Goal: Transaction & Acquisition: Purchase product/service

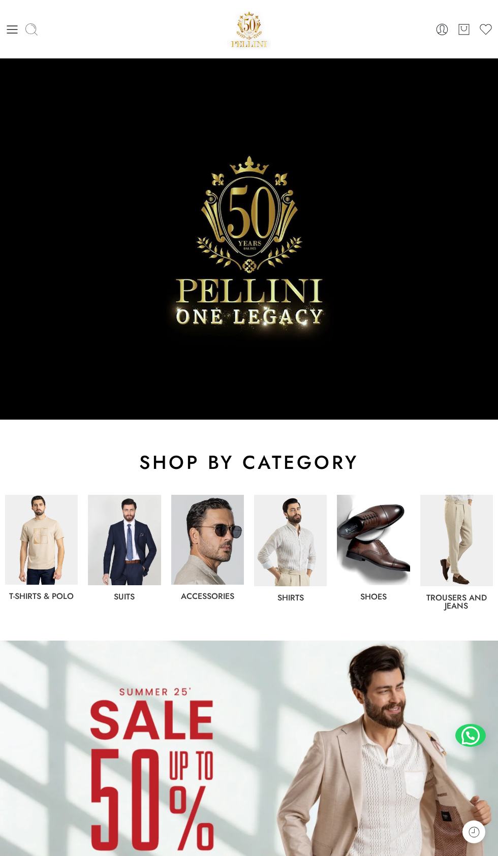
click at [30, 29] on icon at bounding box center [31, 29] width 14 height 14
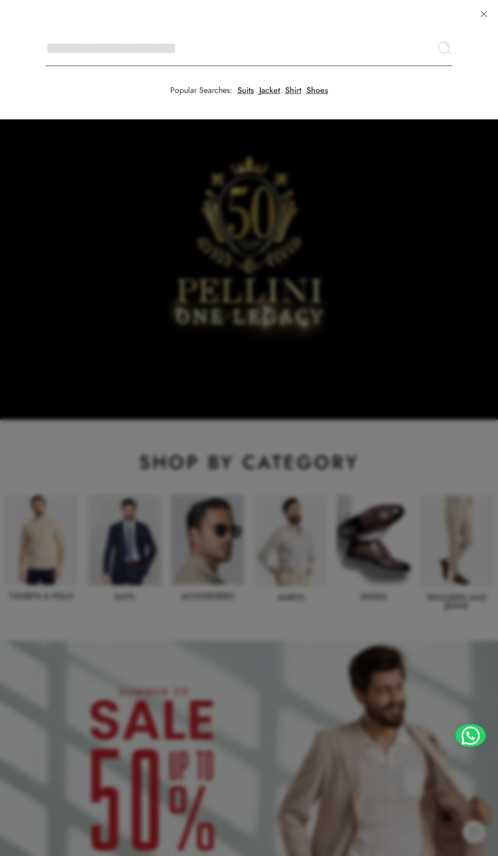
click at [46, 30] on input "Search here" at bounding box center [249, 48] width 406 height 36
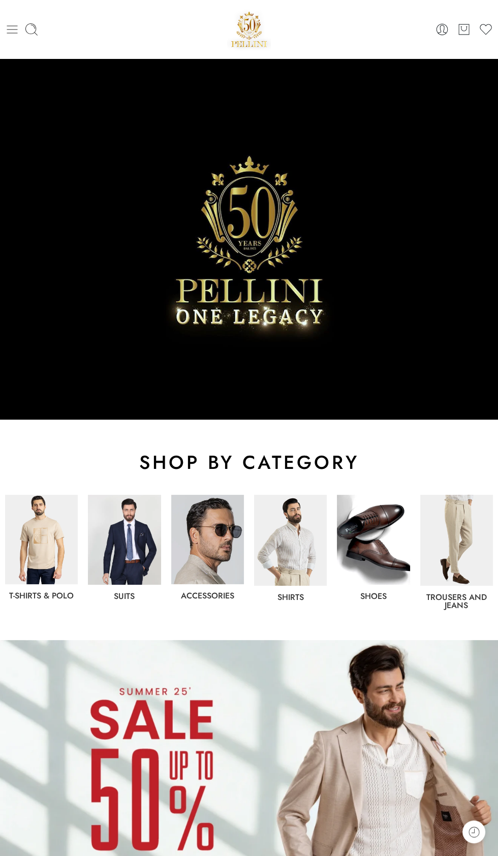
click at [16, 34] on icon at bounding box center [12, 29] width 14 height 14
click at [31, 32] on icon at bounding box center [31, 29] width 14 height 14
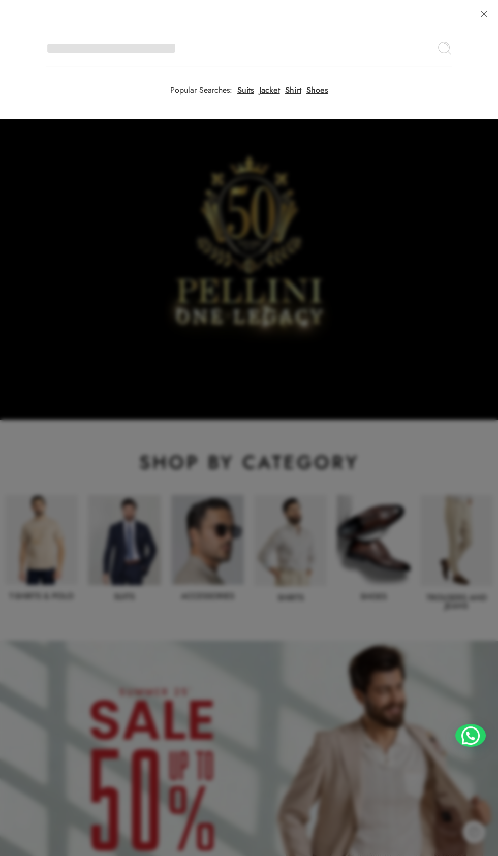
click at [46, 30] on input "Search here" at bounding box center [249, 48] width 406 height 36
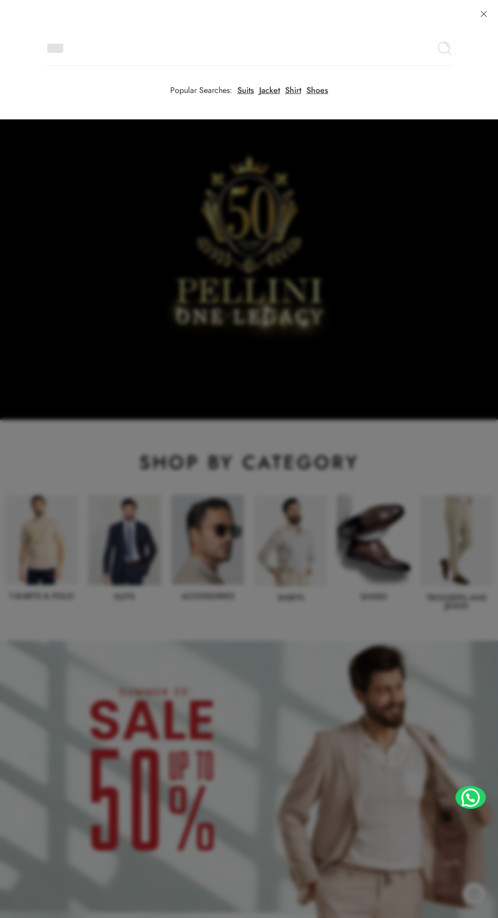
click at [187, 309] on div at bounding box center [249, 459] width 498 height 918
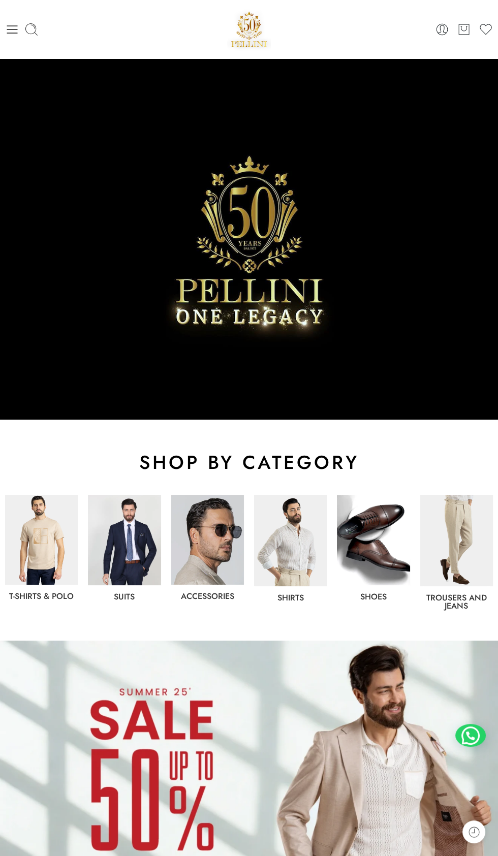
click at [12, 29] on icon at bounding box center [12, 29] width 11 height 8
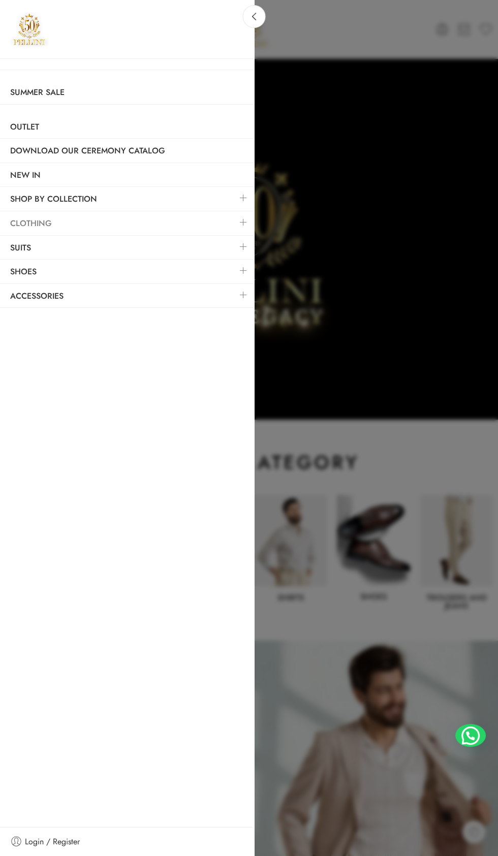
click at [89, 230] on link "Clothing" at bounding box center [127, 223] width 254 height 23
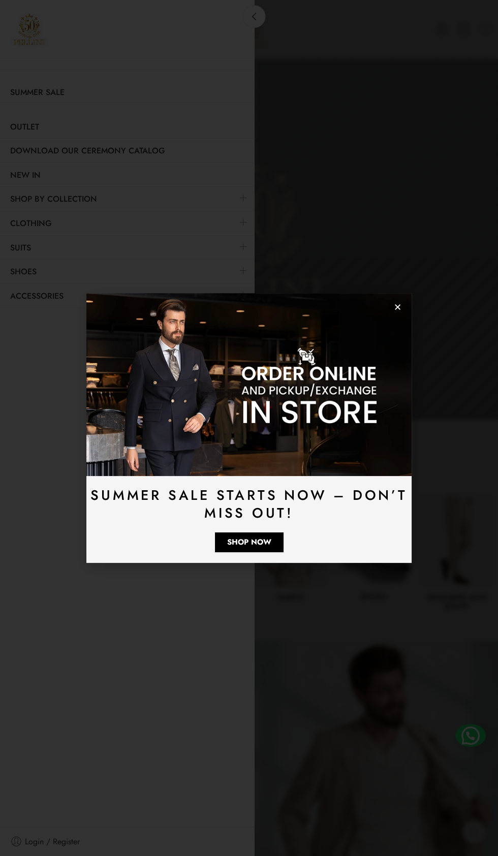
click at [400, 307] on icon "Close" at bounding box center [398, 307] width 8 height 8
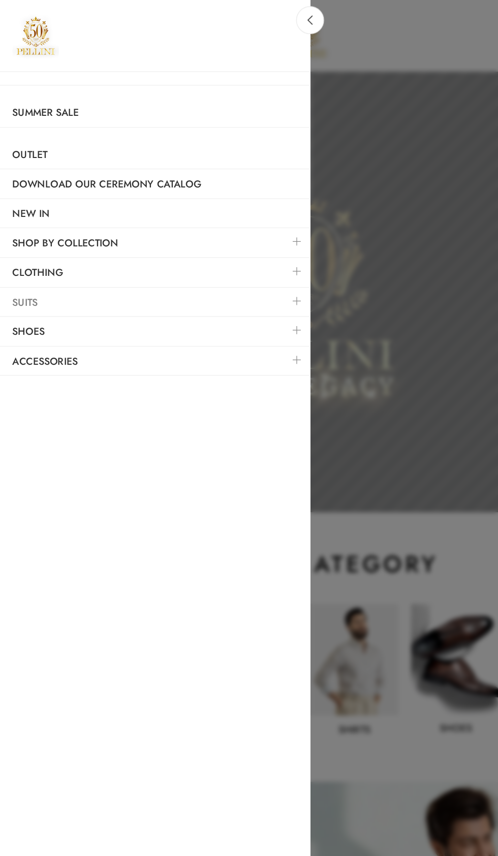
click at [45, 238] on link "Suits" at bounding box center [127, 247] width 254 height 23
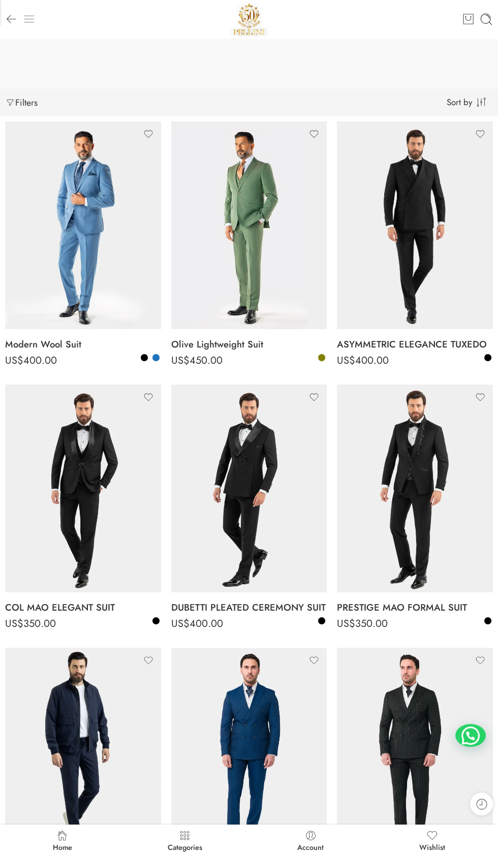
click at [29, 22] on line at bounding box center [29, 22] width 10 height 0
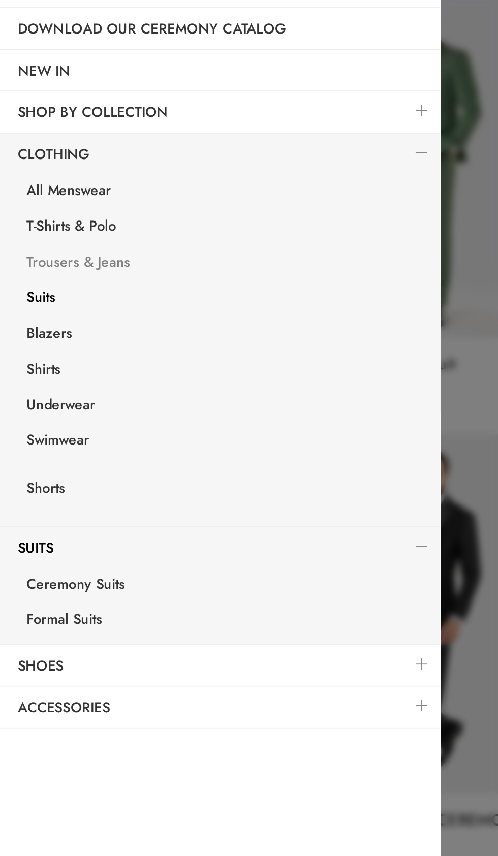
click at [61, 283] on link "Trousers & Jeans" at bounding box center [129, 286] width 249 height 21
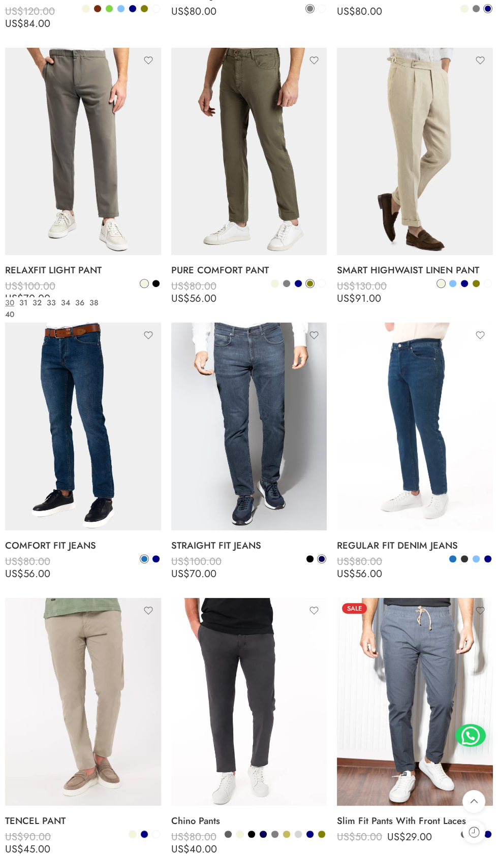
scroll to position [434, 0]
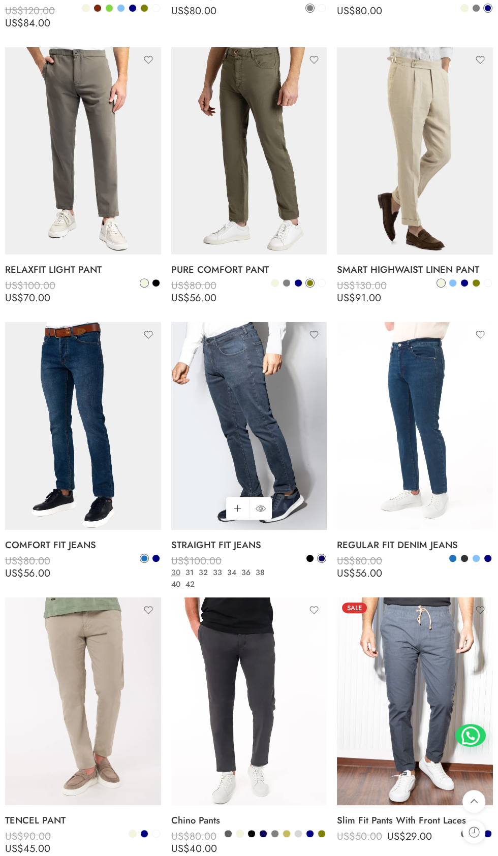
click at [220, 463] on img at bounding box center [249, 426] width 156 height 208
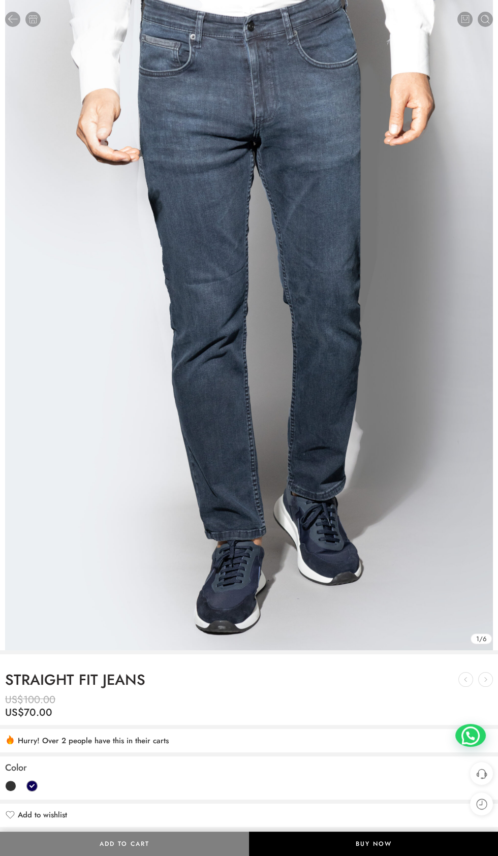
click at [199, 433] on img at bounding box center [249, 325] width 488 height 650
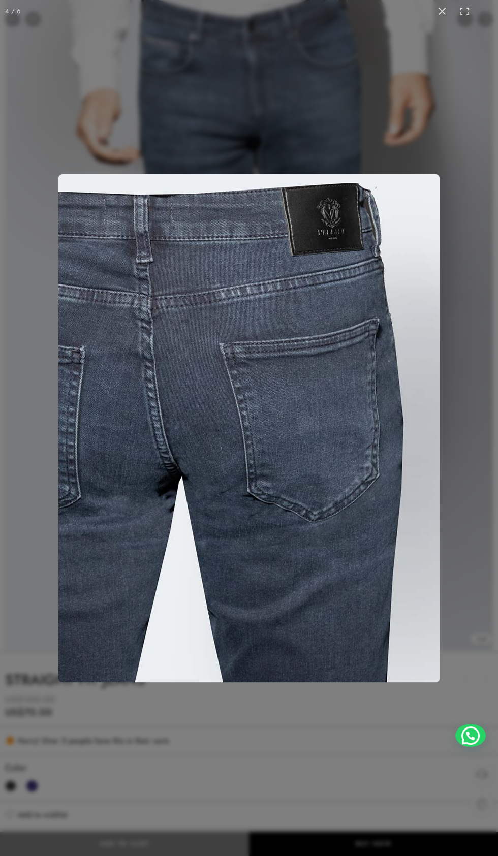
click at [335, 510] on img at bounding box center [248, 428] width 381 height 508
click at [419, 80] on div at bounding box center [249, 428] width 498 height 856
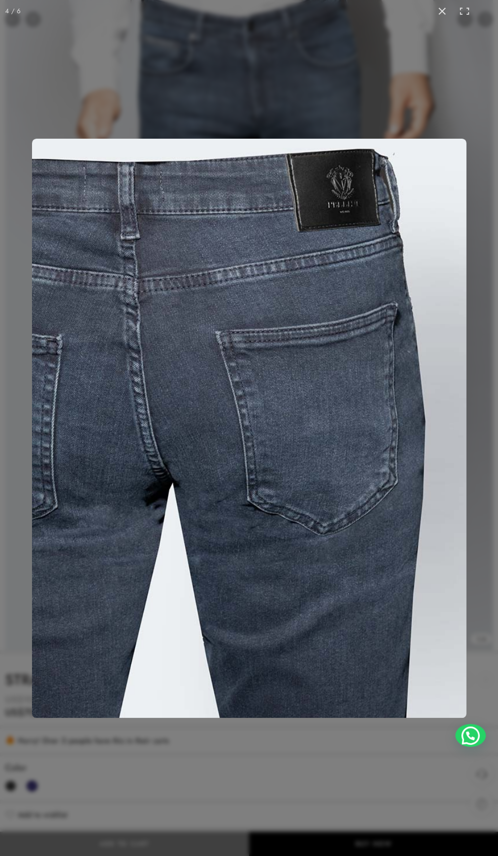
click at [434, 15] on button at bounding box center [442, 11] width 22 height 22
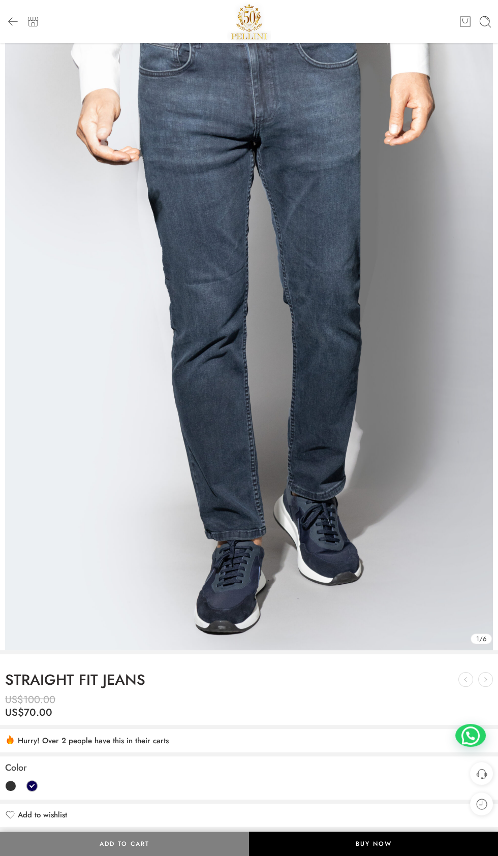
scroll to position [74, 0]
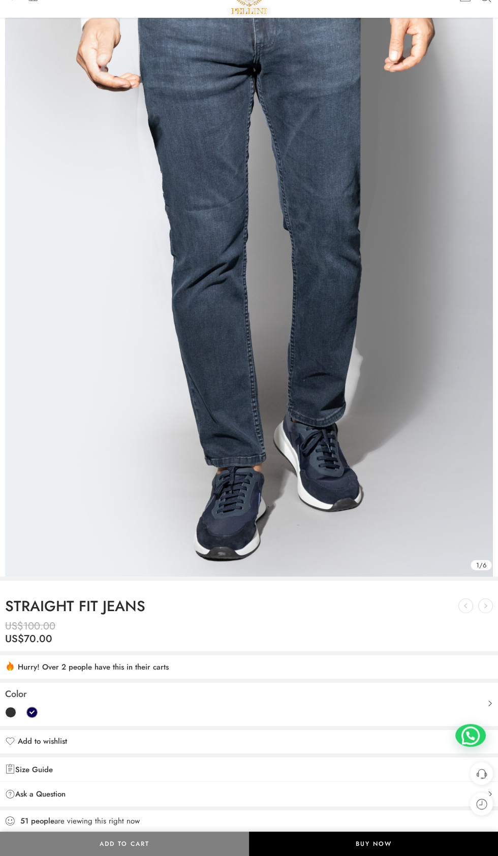
click at [315, 609] on h1 "STRAIGHT FIT JEANS" at bounding box center [249, 607] width 488 height 16
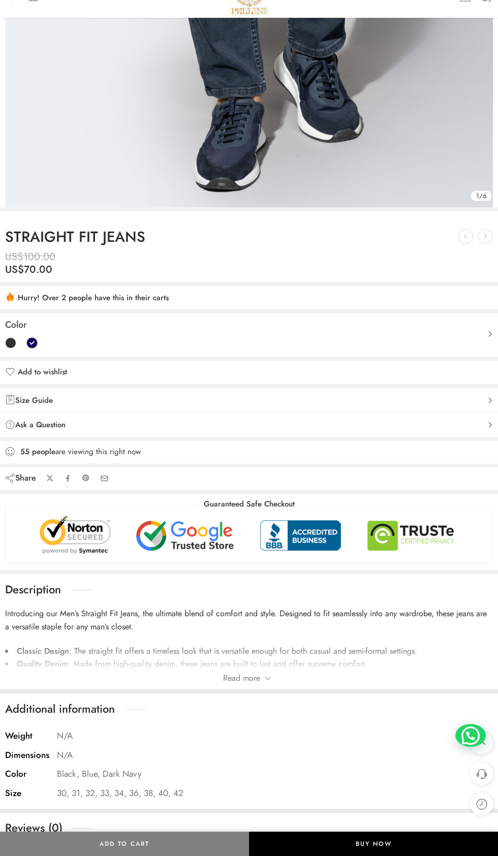
scroll to position [447, 0]
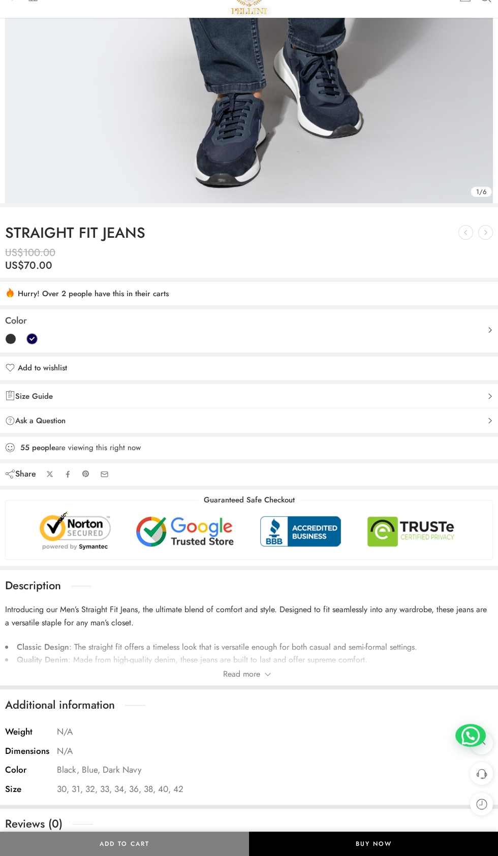
click at [174, 793] on p "30, 31, 32, 33, 34, 36, 38, 40, 42" at bounding box center [120, 790] width 127 height 14
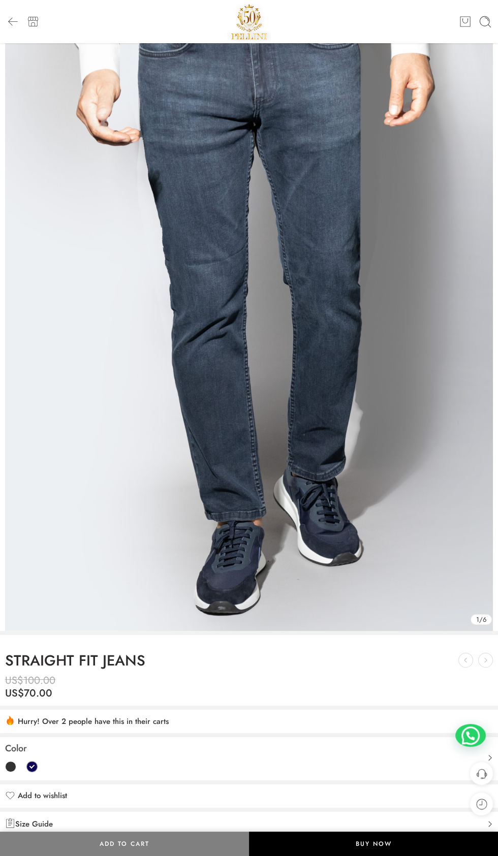
scroll to position [0, 0]
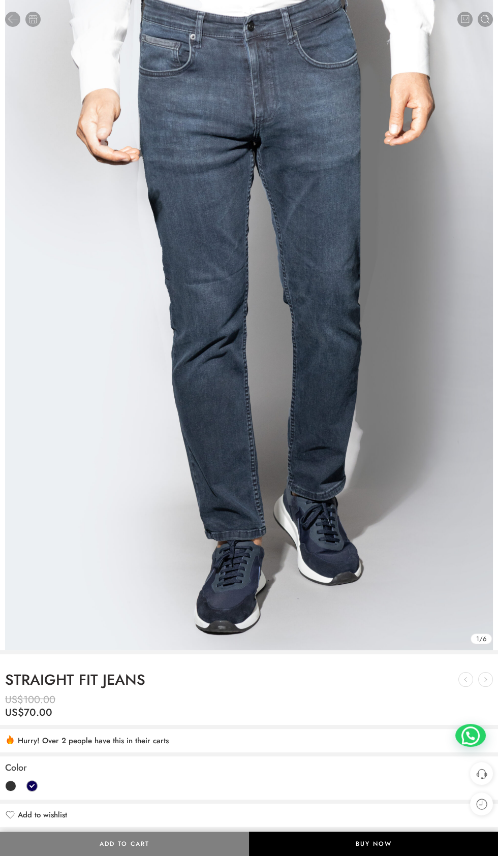
click at [341, 321] on img at bounding box center [249, 325] width 488 height 650
click at [131, 686] on h1 "STRAIGHT FIT JEANS" at bounding box center [249, 680] width 488 height 16
click at [387, 465] on img at bounding box center [249, 325] width 488 height 650
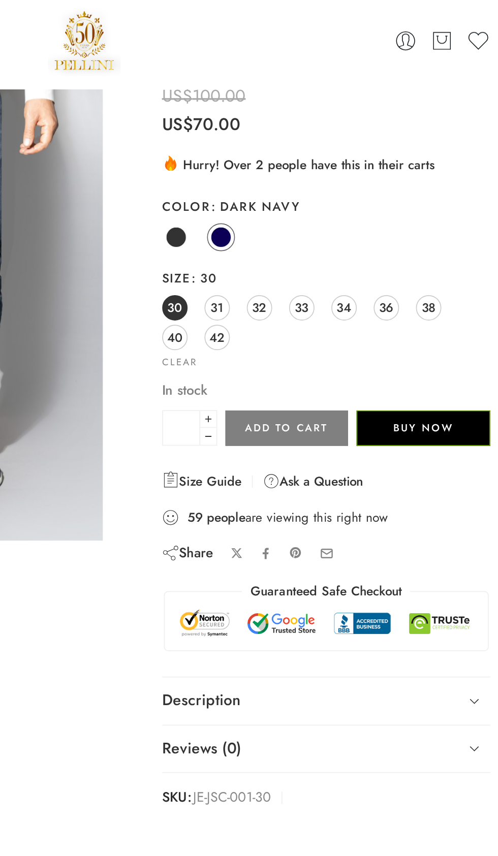
scroll to position [34, 0]
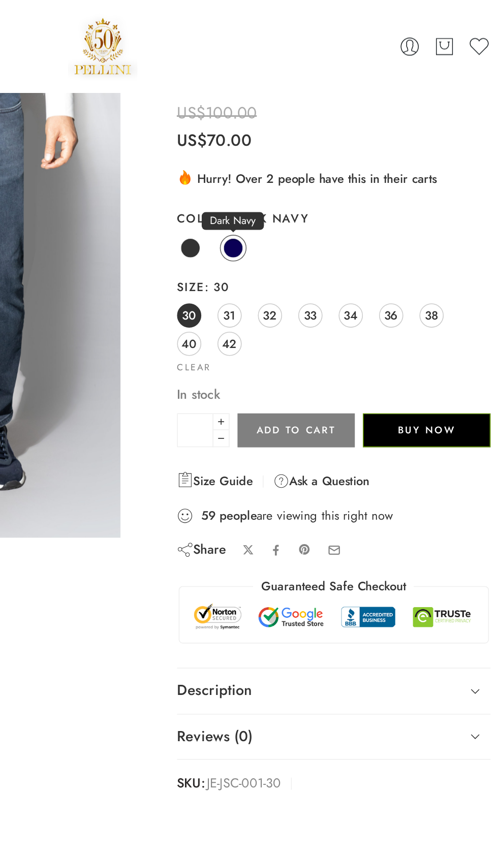
click at [329, 154] on span at bounding box center [331, 156] width 13 height 13
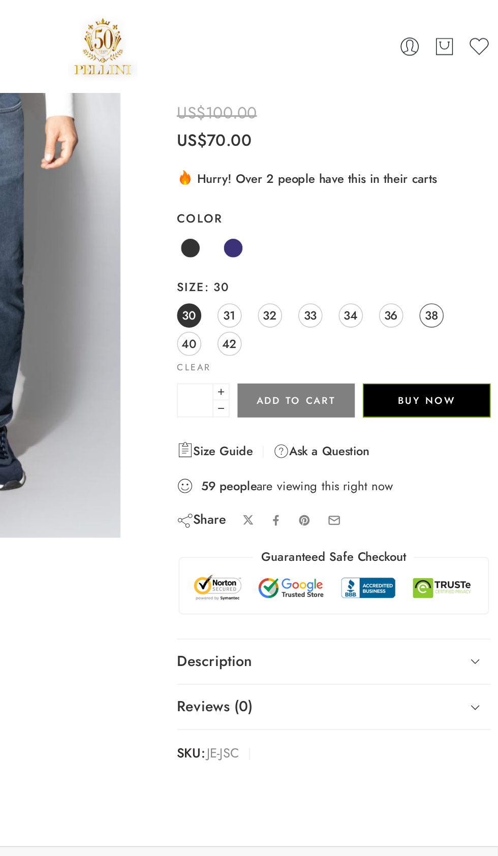
click at [454, 197] on span "38" at bounding box center [456, 199] width 8 height 14
click at [382, 251] on button "Add to cart" at bounding box center [371, 251] width 74 height 21
click at [331, 152] on span at bounding box center [331, 156] width 13 height 13
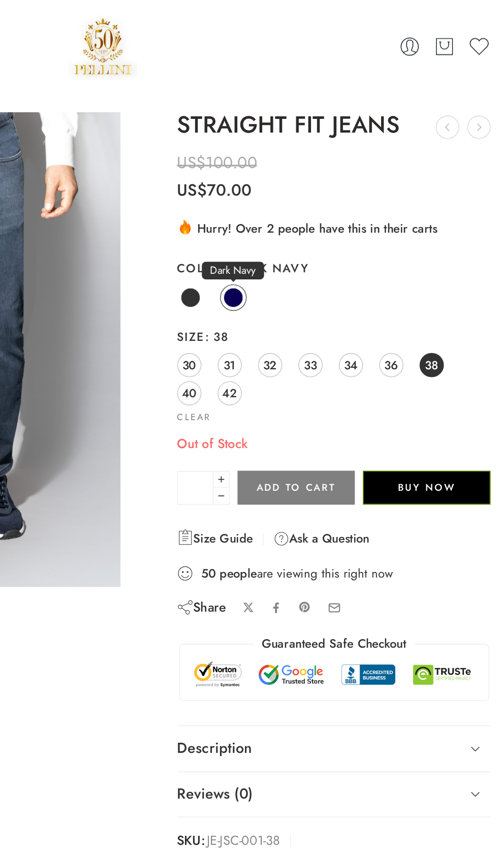
scroll to position [0, 0]
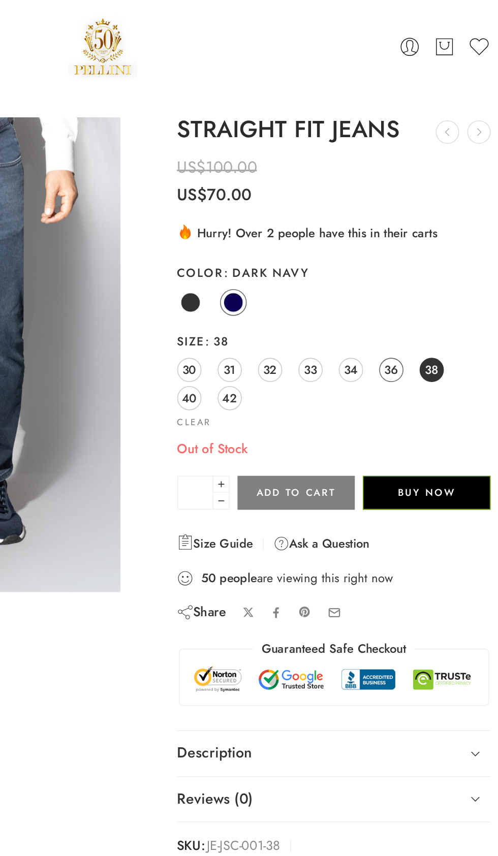
click at [427, 235] on span "36" at bounding box center [430, 233] width 9 height 14
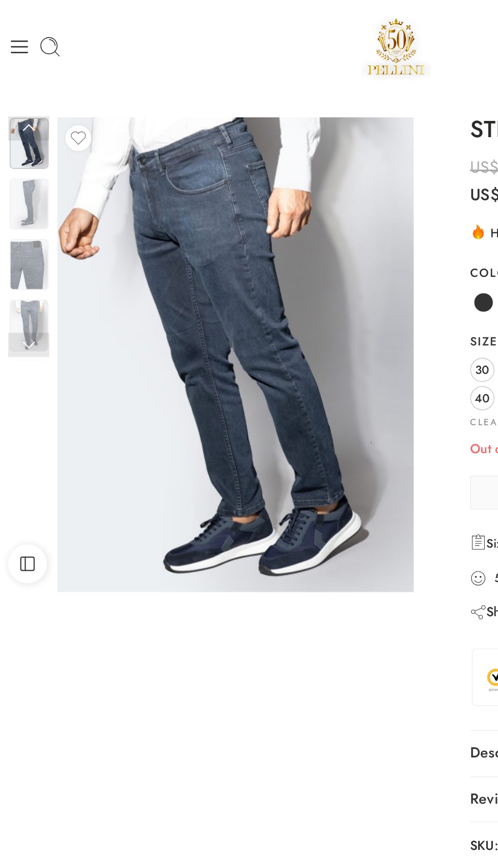
click at [297, 309] on input "*" at bounding box center [307, 309] width 23 height 21
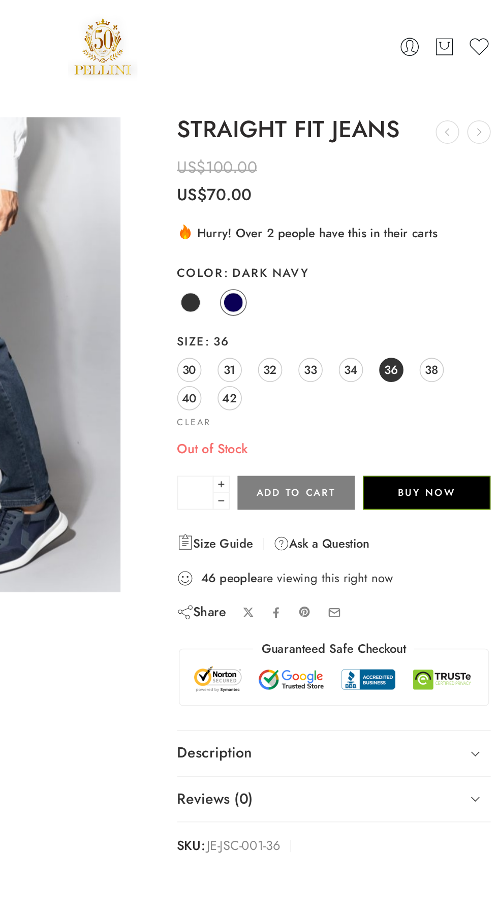
click at [468, 272] on div "Out of Stock STRAIGHT FIT JEANS quantity * Add to cart Buy Now" at bounding box center [394, 292] width 197 height 55
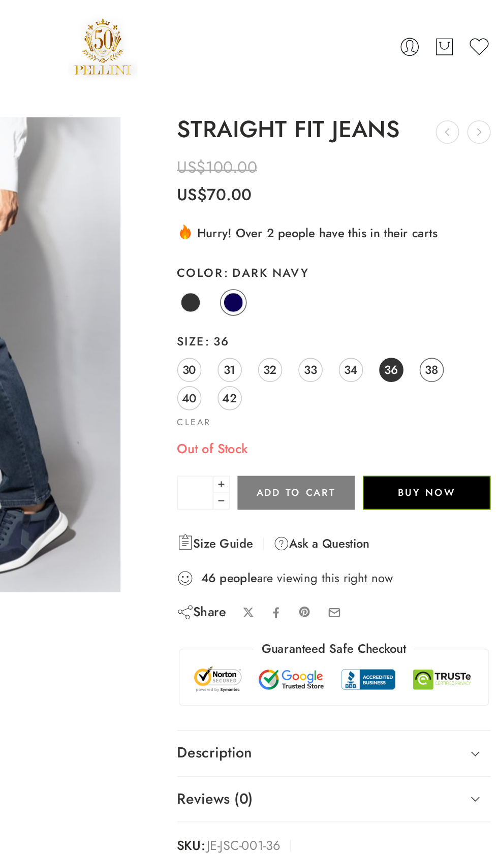
click at [457, 234] on span "38" at bounding box center [456, 233] width 8 height 14
click at [303, 248] on span "40" at bounding box center [303, 250] width 9 height 14
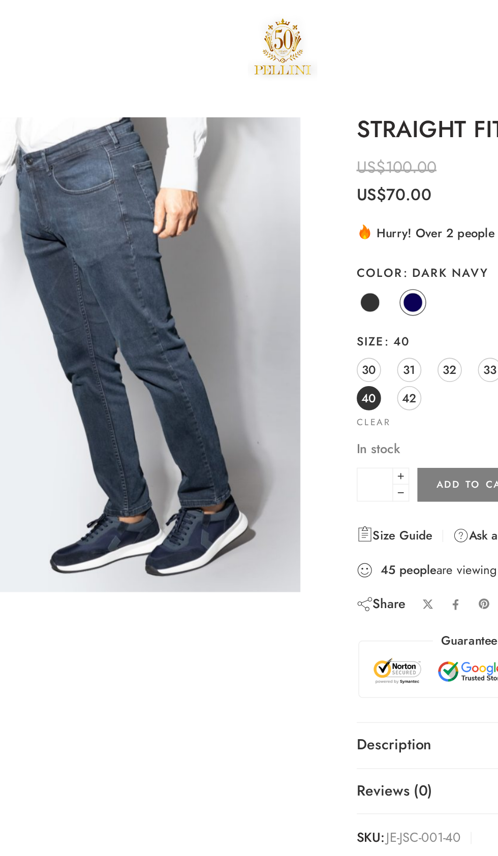
click at [139, 290] on img at bounding box center [148, 223] width 224 height 299
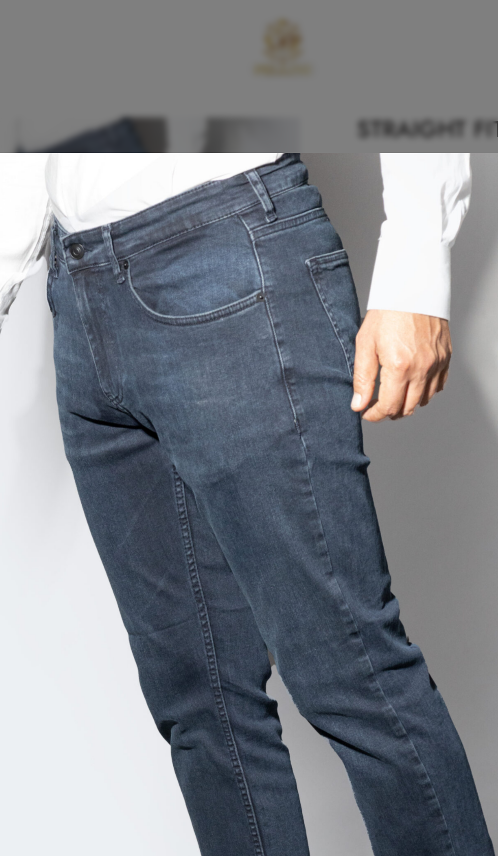
click at [327, 49] on div at bounding box center [249, 428] width 498 height 856
click at [339, 38] on div at bounding box center [249, 428] width 498 height 856
click at [263, 295] on img at bounding box center [249, 428] width 498 height 664
click at [261, 332] on img at bounding box center [249, 428] width 498 height 664
click at [261, 343] on img at bounding box center [249, 428] width 498 height 664
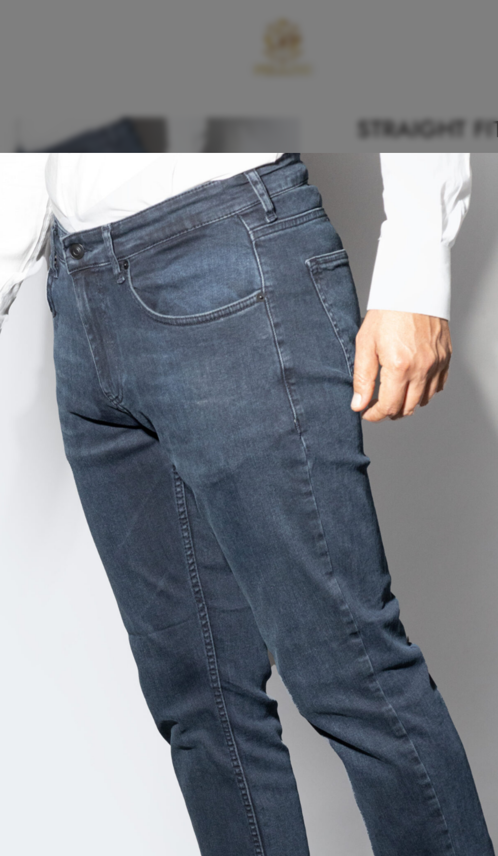
click at [293, 52] on div at bounding box center [249, 428] width 498 height 856
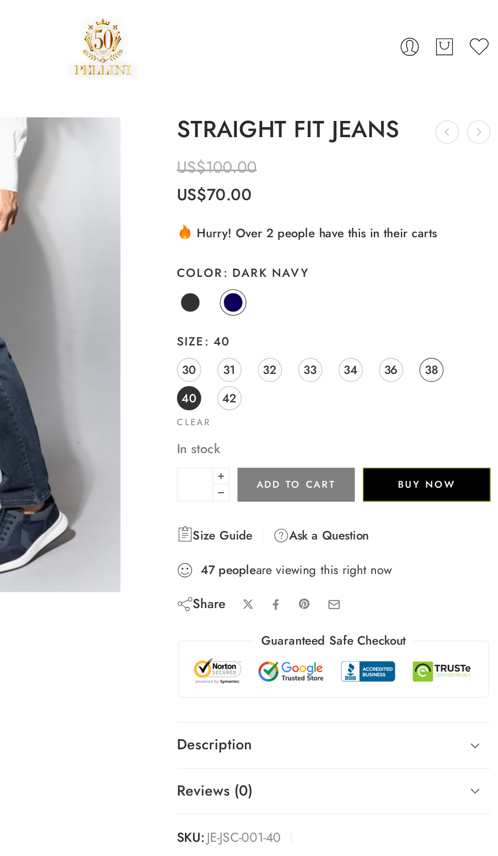
click at [458, 236] on span "38" at bounding box center [456, 233] width 8 height 14
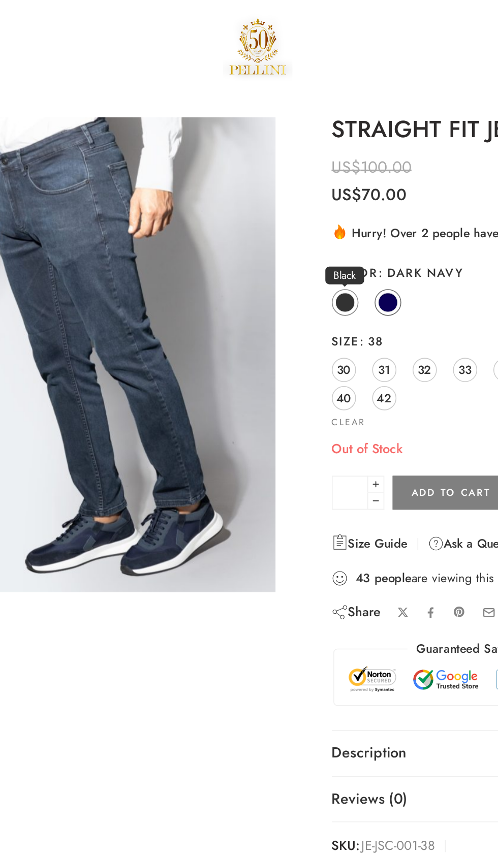
click at [304, 191] on span at bounding box center [304, 190] width 13 height 13
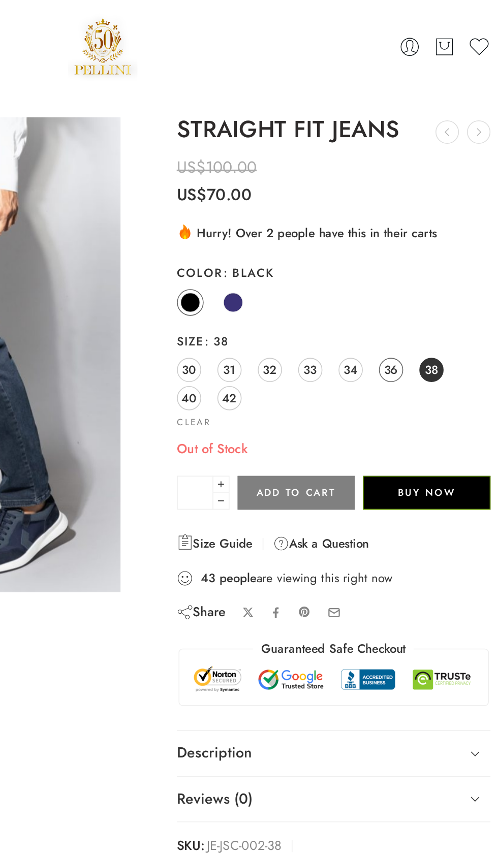
click at [431, 232] on span "36" at bounding box center [430, 233] width 9 height 14
click at [459, 233] on span "38" at bounding box center [456, 233] width 8 height 14
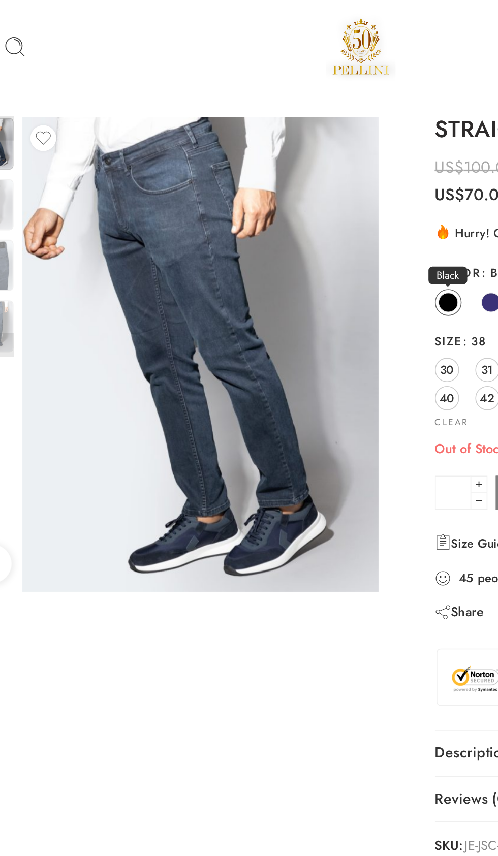
click at [305, 195] on span at bounding box center [304, 190] width 13 height 13
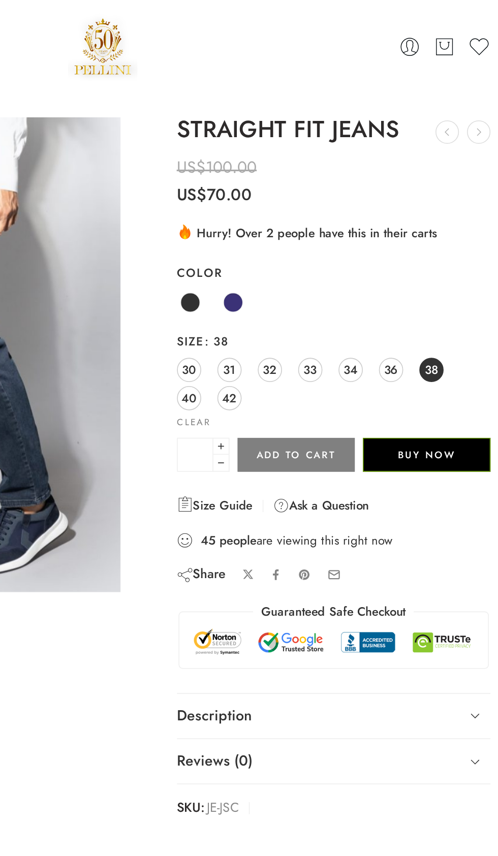
click at [456, 232] on span "38" at bounding box center [456, 233] width 8 height 14
click at [457, 236] on span "38" at bounding box center [456, 233] width 8 height 14
click at [301, 191] on span at bounding box center [304, 190] width 13 height 13
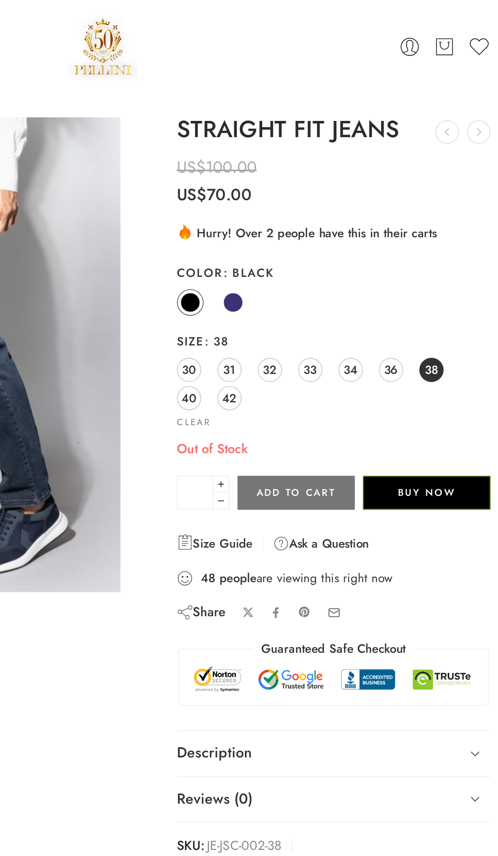
click at [378, 307] on button "Add to cart" at bounding box center [371, 309] width 74 height 21
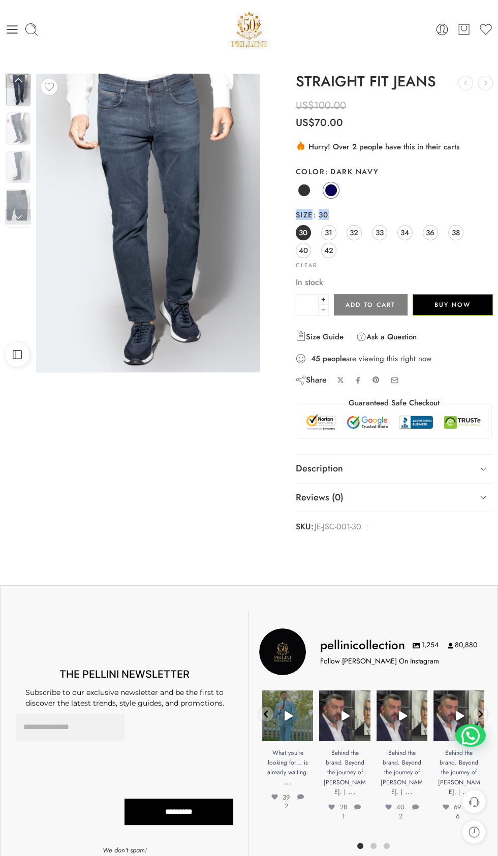
click at [247, 38] on img at bounding box center [249, 29] width 44 height 43
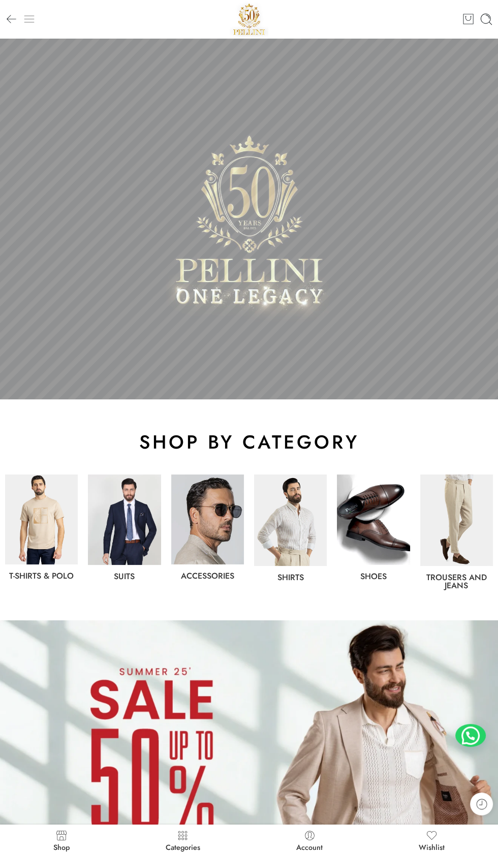
click at [26, 23] on icon at bounding box center [29, 19] width 13 height 13
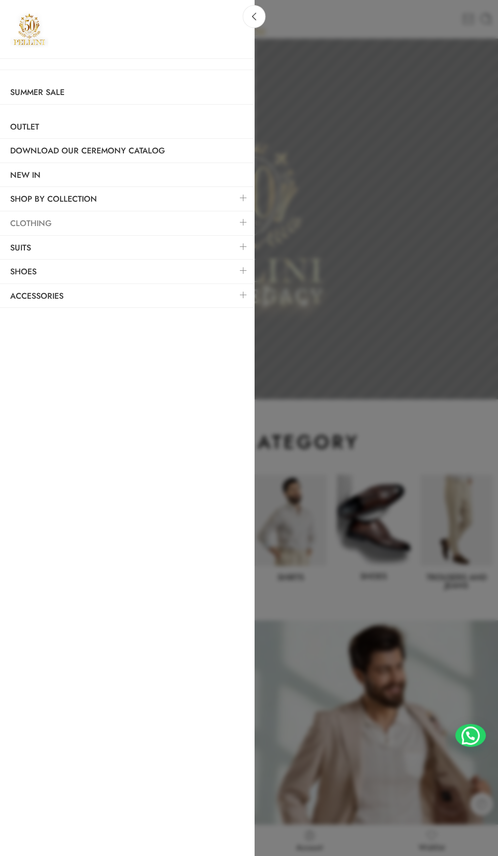
click at [101, 220] on link "Clothing" at bounding box center [127, 223] width 254 height 23
click at [243, 221] on link at bounding box center [243, 222] width 21 height 22
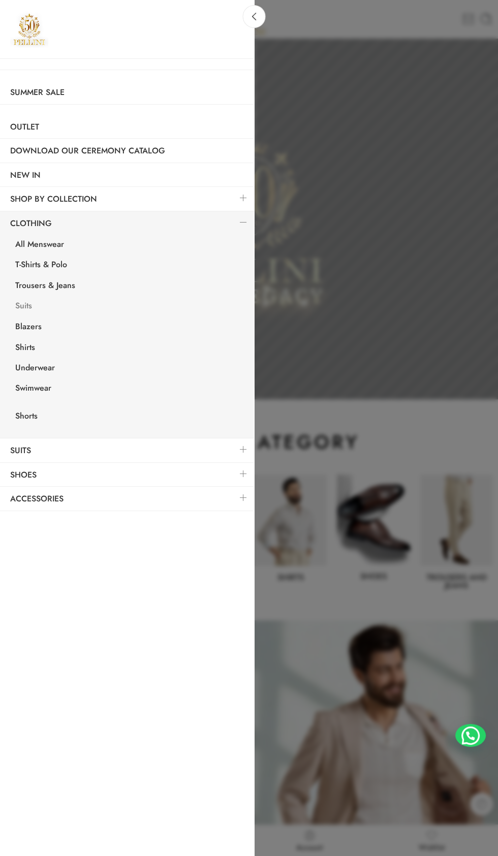
click at [81, 299] on link "Suits" at bounding box center [129, 307] width 249 height 21
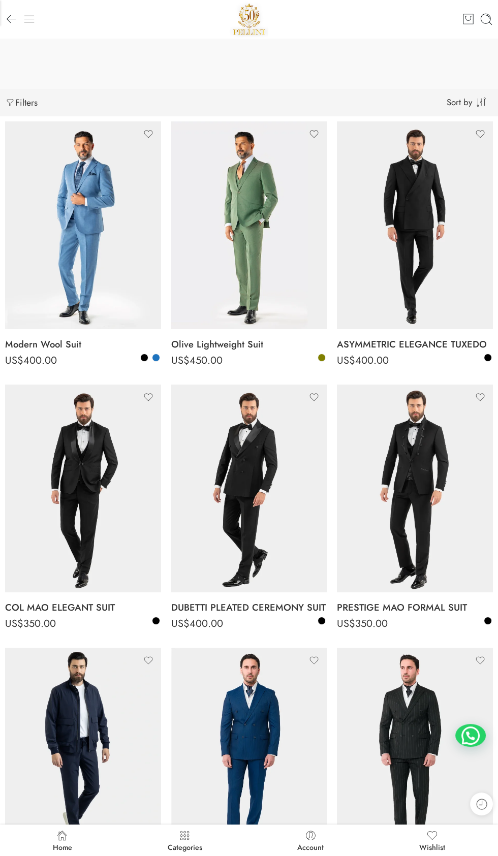
click at [33, 22] on line at bounding box center [29, 22] width 10 height 0
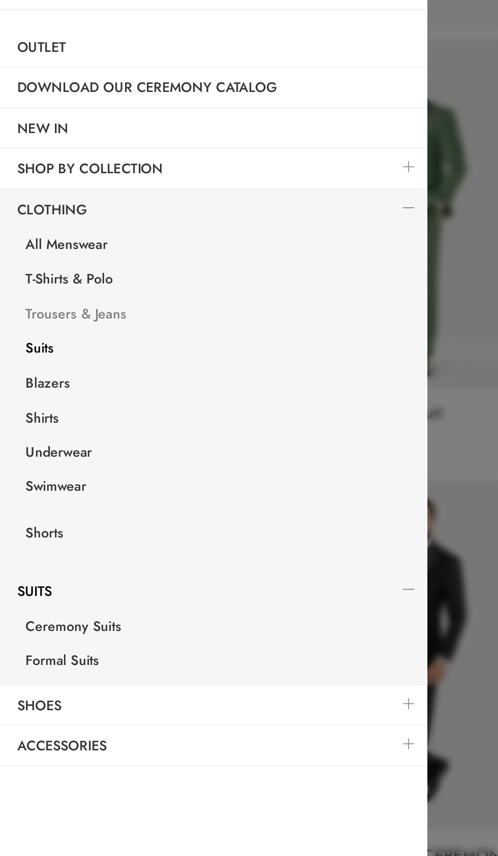
click at [71, 286] on link "Trousers & Jeans" at bounding box center [129, 286] width 249 height 21
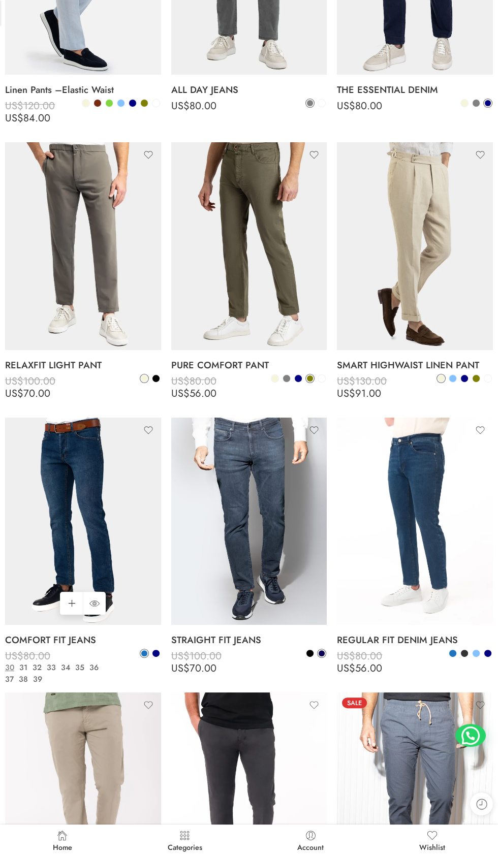
click at [69, 541] on img at bounding box center [83, 522] width 156 height 208
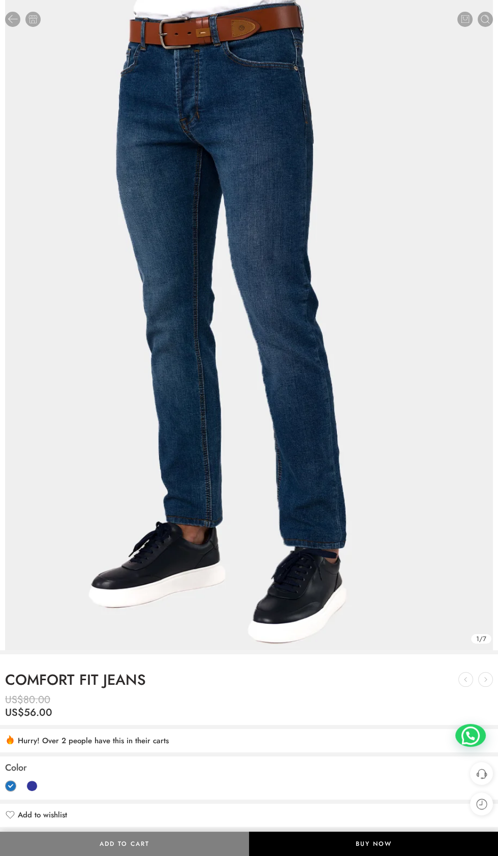
click at [342, 468] on img at bounding box center [249, 325] width 488 height 650
click at [268, 371] on img at bounding box center [249, 325] width 488 height 650
click at [385, 277] on img at bounding box center [249, 325] width 488 height 650
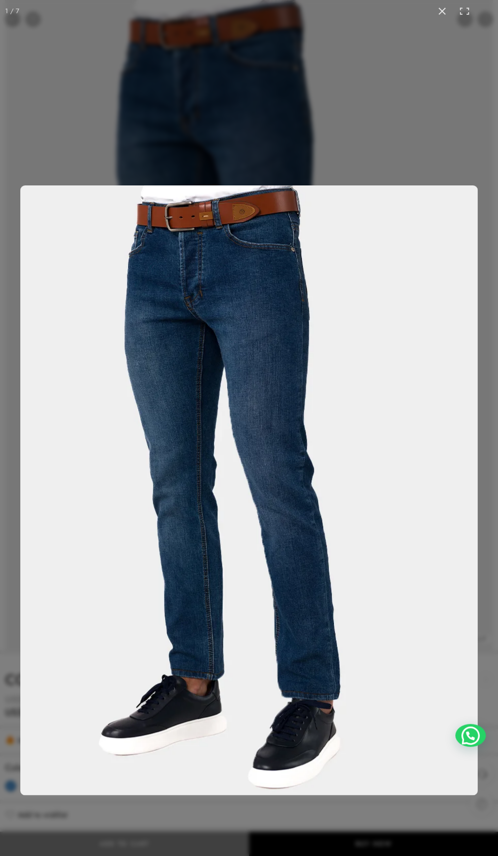
click at [443, 20] on button at bounding box center [442, 11] width 22 height 22
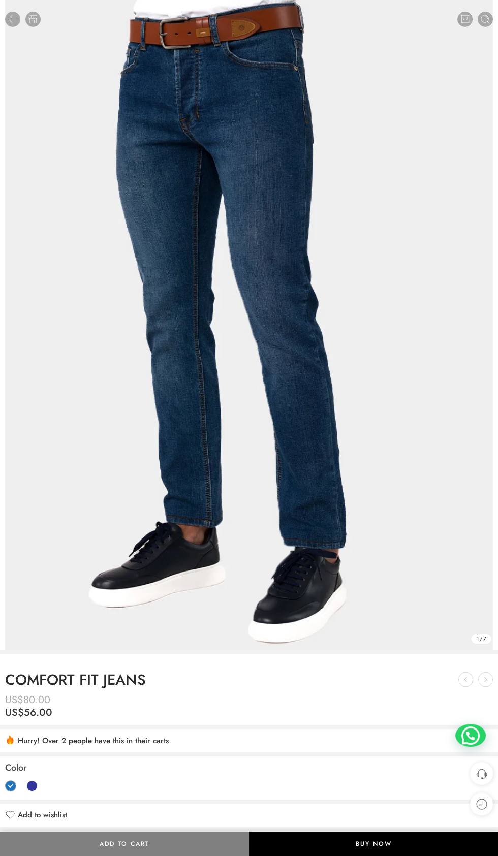
scroll to position [181, 0]
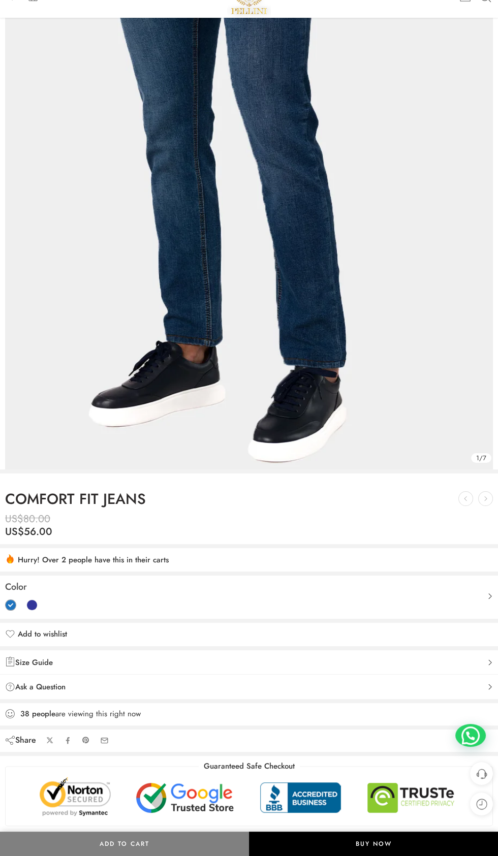
click at [367, 508] on p "US$ 80.00 US$ 56.00" at bounding box center [249, 523] width 488 height 30
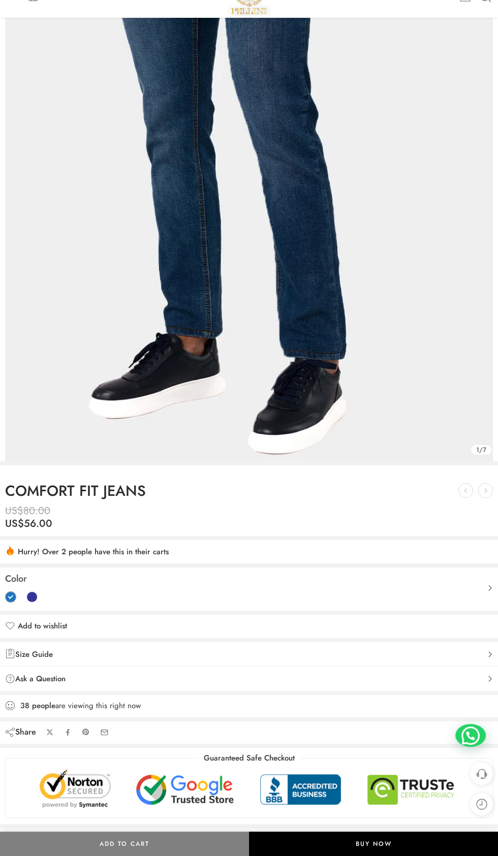
click at [71, 491] on h1 "COMFORT FIT JEANS" at bounding box center [249, 491] width 488 height 16
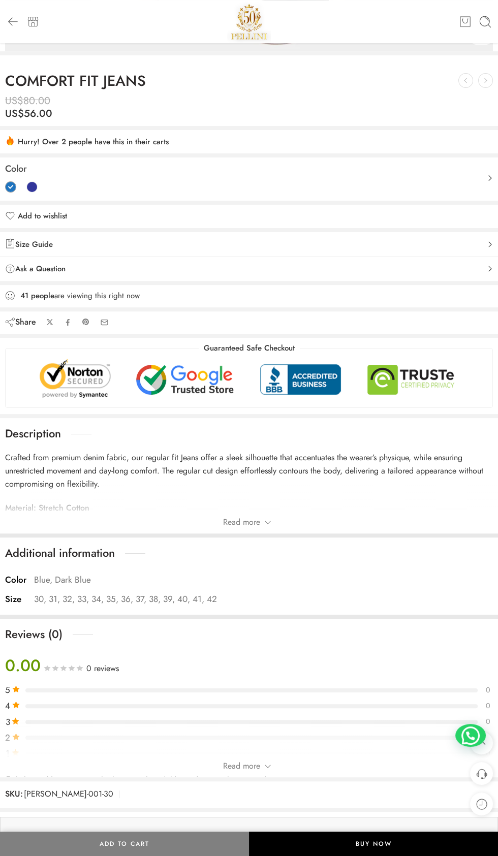
scroll to position [0, 0]
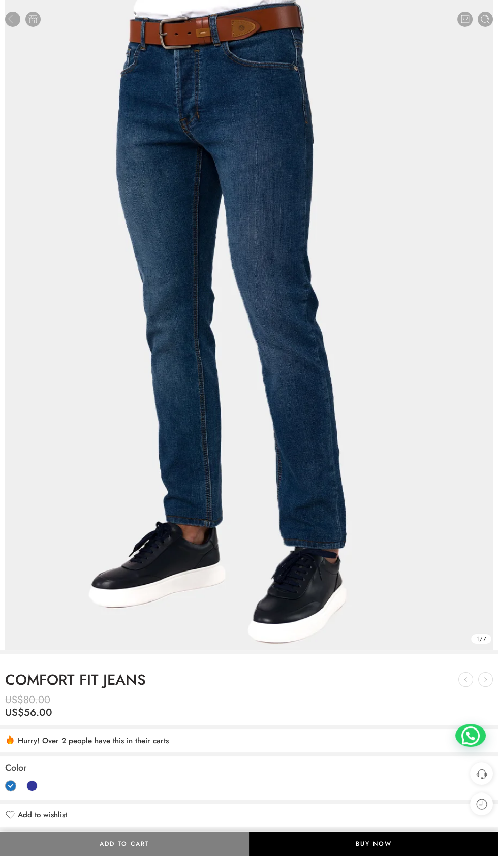
click at [323, 473] on img at bounding box center [249, 325] width 488 height 650
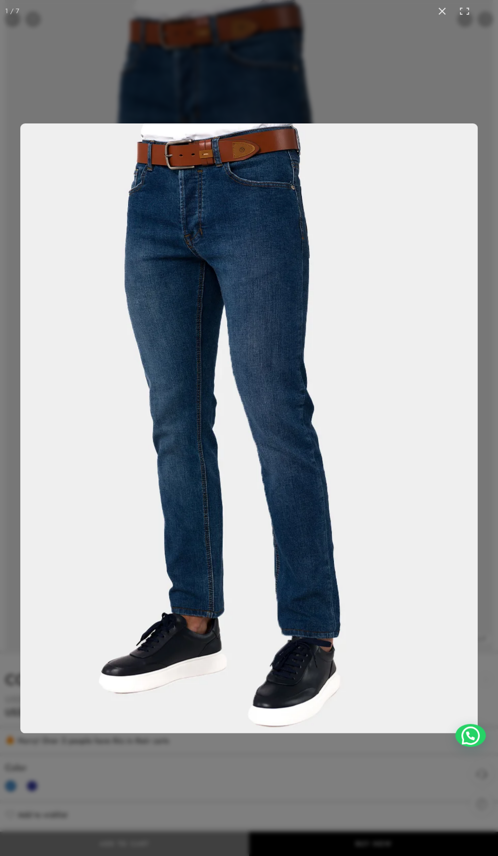
click at [443, 11] on button at bounding box center [442, 11] width 22 height 22
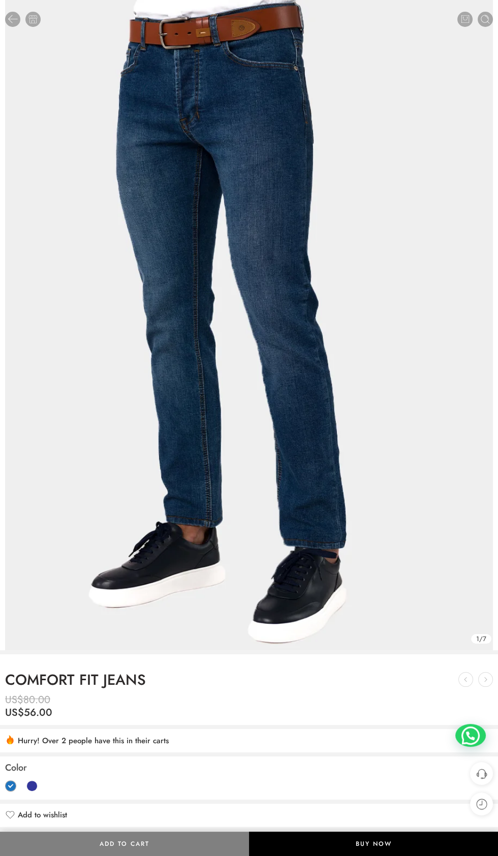
click at [306, 296] on img at bounding box center [249, 325] width 488 height 650
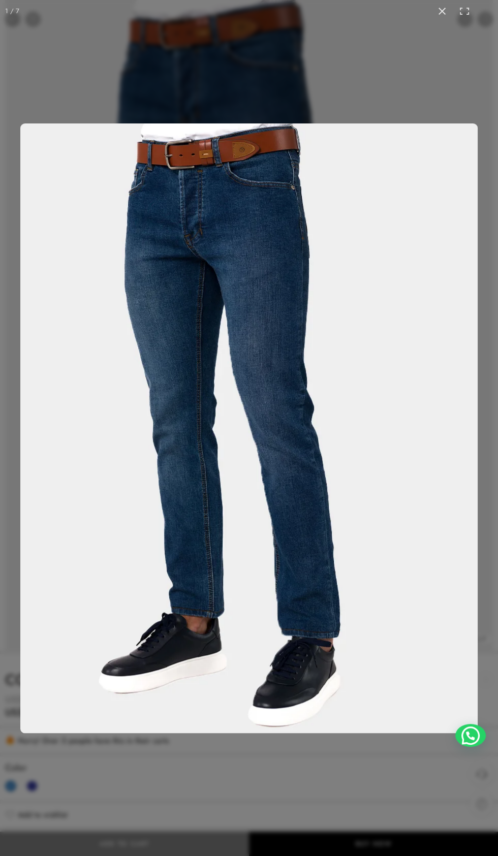
click at [442, 19] on button at bounding box center [442, 11] width 22 height 22
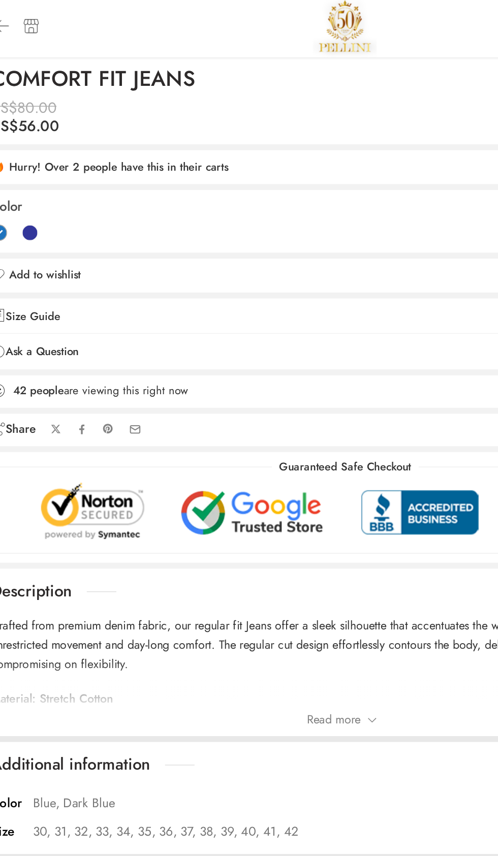
scroll to position [622, 0]
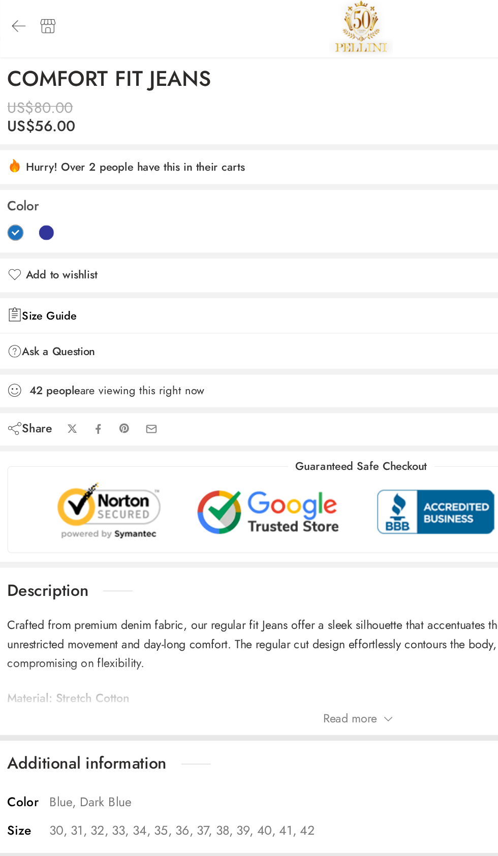
click at [243, 217] on link "Size Guide" at bounding box center [249, 221] width 488 height 12
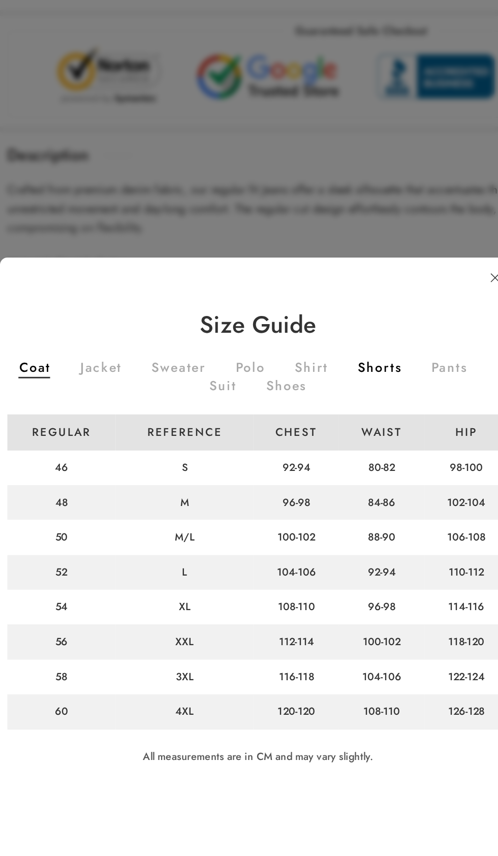
click at [261, 565] on link "Shorts" at bounding box center [262, 558] width 30 height 11
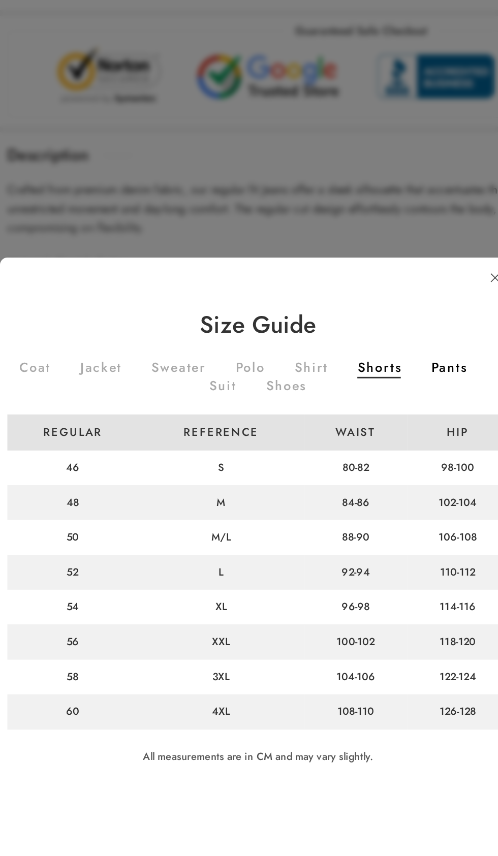
click at [312, 565] on link "Pants" at bounding box center [309, 558] width 25 height 11
click at [305, 559] on div at bounding box center [249, 428] width 498 height 856
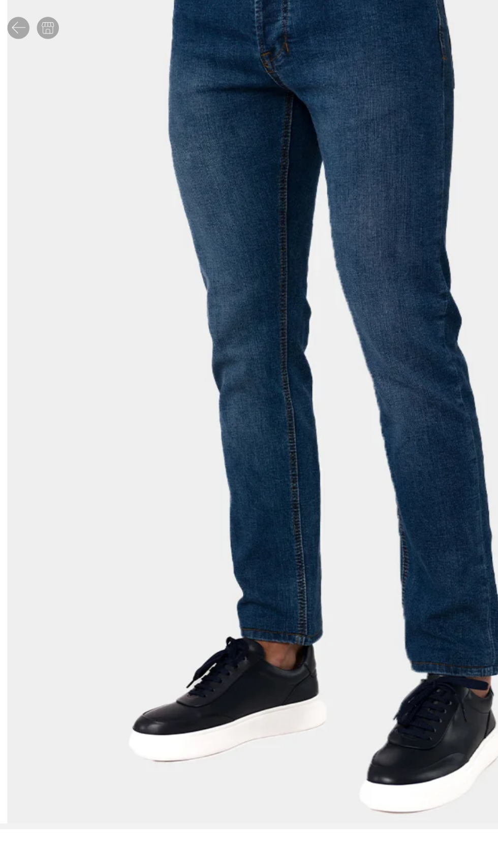
scroll to position [0, 0]
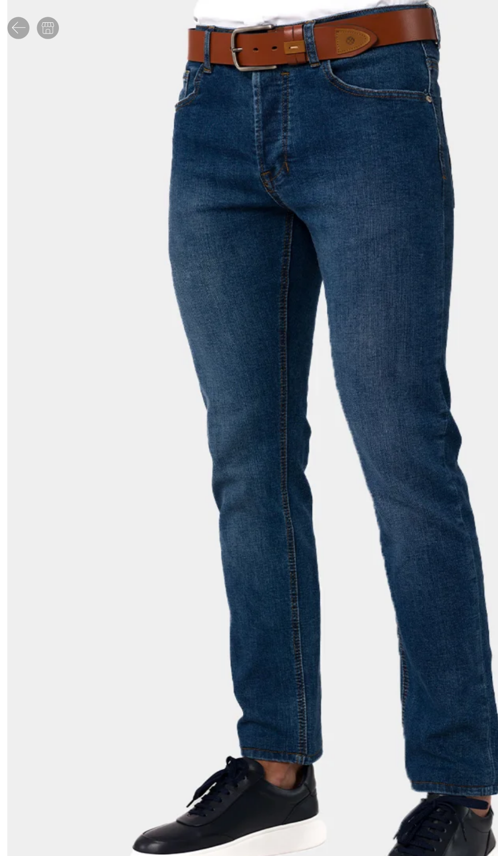
click at [15, 7] on div "0 Cart" at bounding box center [249, 19] width 498 height 38
click at [18, 9] on div "0 Cart" at bounding box center [249, 19] width 498 height 38
click at [15, 17] on icon at bounding box center [13, 19] width 13 height 13
click at [12, 22] on icon at bounding box center [13, 19] width 13 height 13
click at [289, 409] on img at bounding box center [249, 325] width 488 height 650
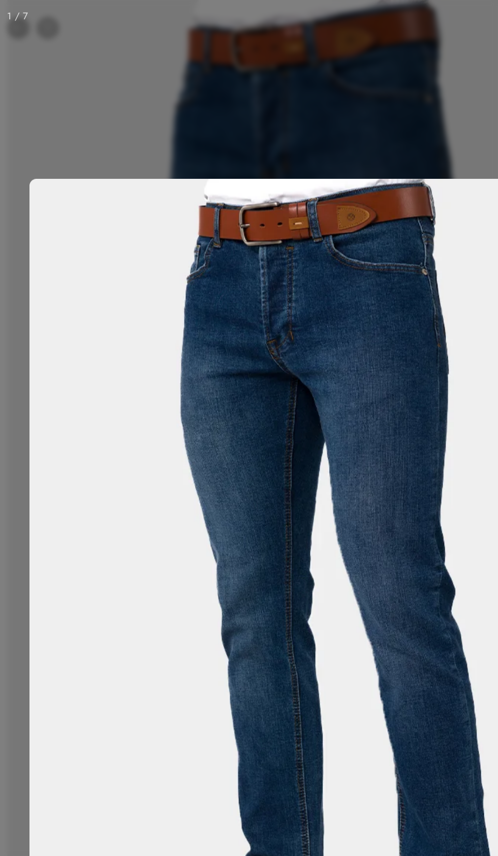
click at [268, 336] on img at bounding box center [248, 428] width 457 height 610
click at [263, 66] on div at bounding box center [249, 428] width 498 height 856
click at [71, 59] on div at bounding box center [249, 428] width 498 height 856
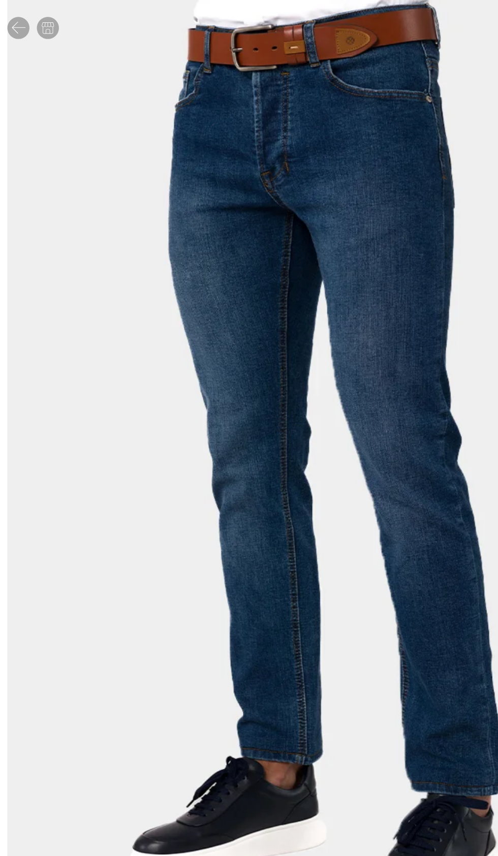
click at [262, 378] on img at bounding box center [249, 325] width 488 height 650
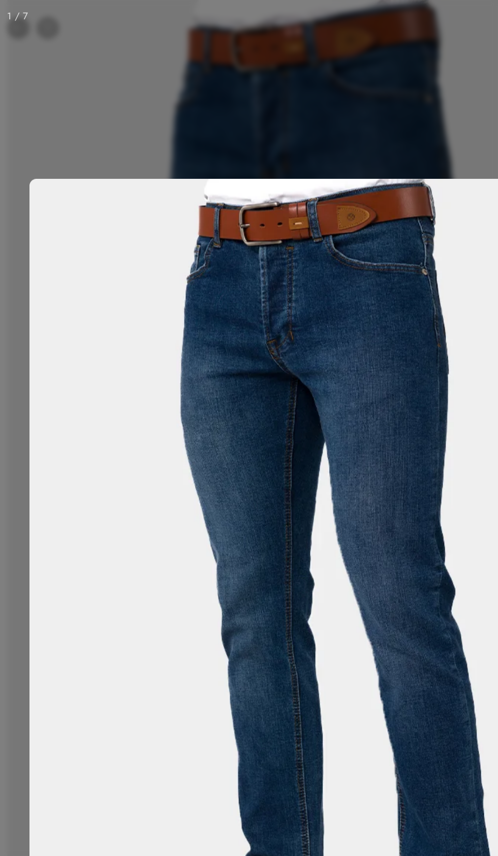
click at [235, 74] on div at bounding box center [249, 428] width 498 height 856
click at [211, 530] on img at bounding box center [248, 428] width 457 height 610
click at [261, 60] on div at bounding box center [249, 428] width 498 height 856
click at [251, 62] on div at bounding box center [249, 428] width 498 height 856
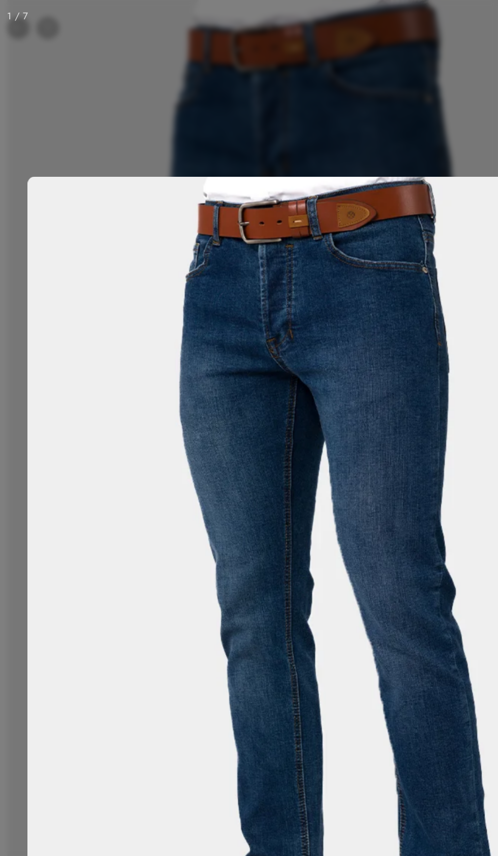
click at [268, 54] on div at bounding box center [249, 428] width 498 height 856
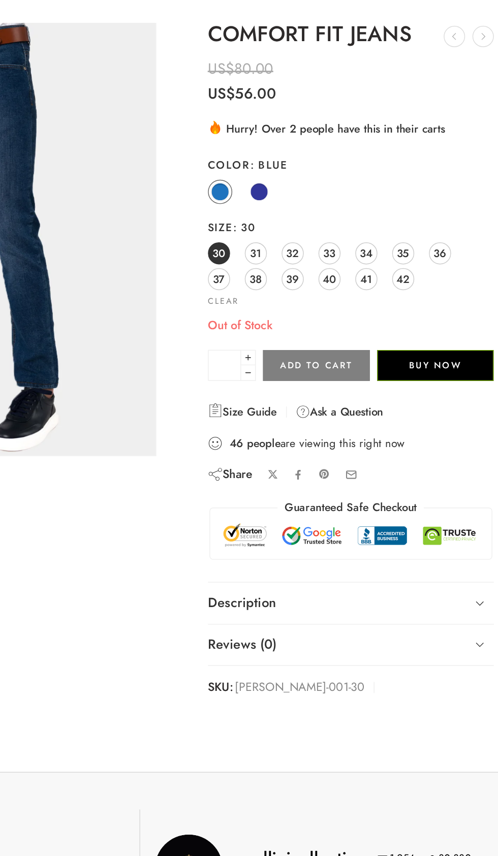
scroll to position [58, 0]
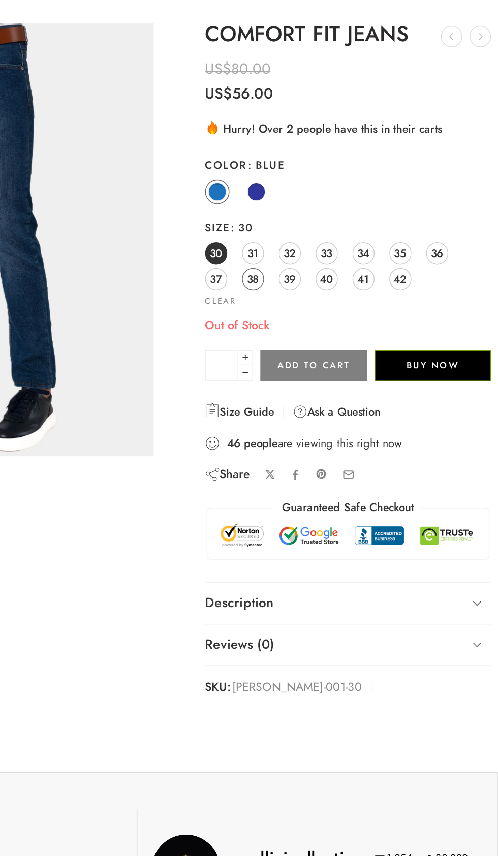
click at [328, 192] on span "38" at bounding box center [329, 192] width 8 height 14
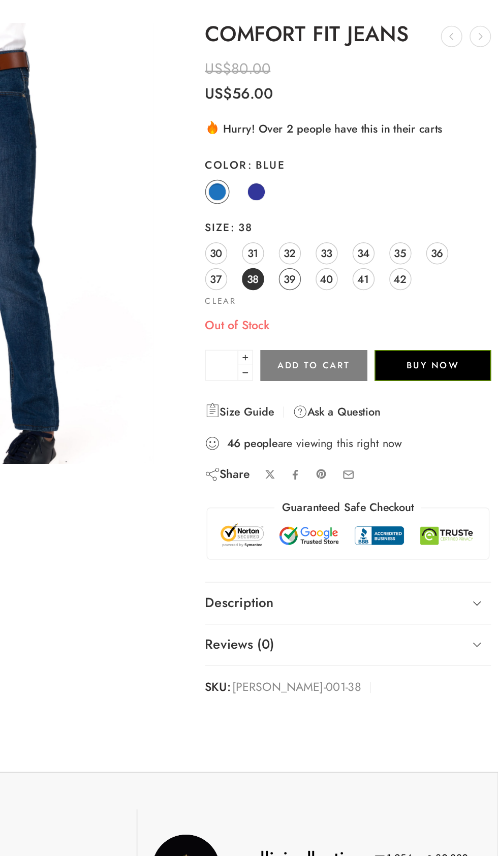
click at [356, 196] on span "39" at bounding box center [354, 192] width 9 height 14
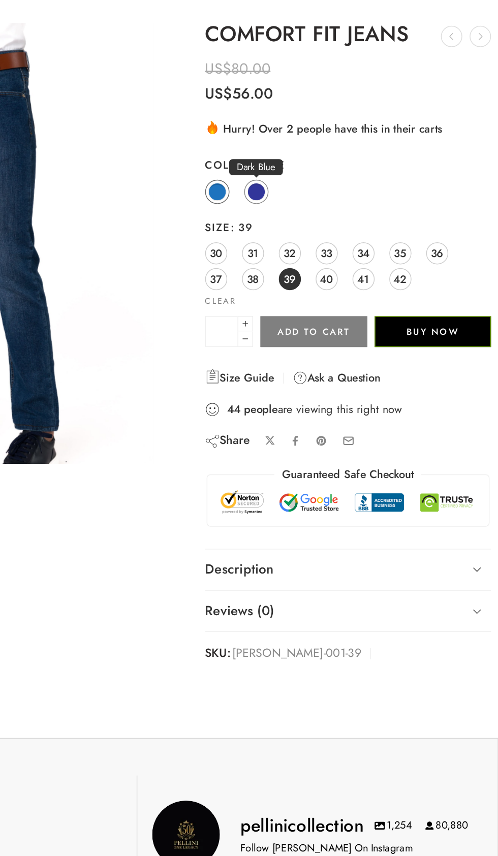
click at [335, 134] on span at bounding box center [331, 132] width 13 height 13
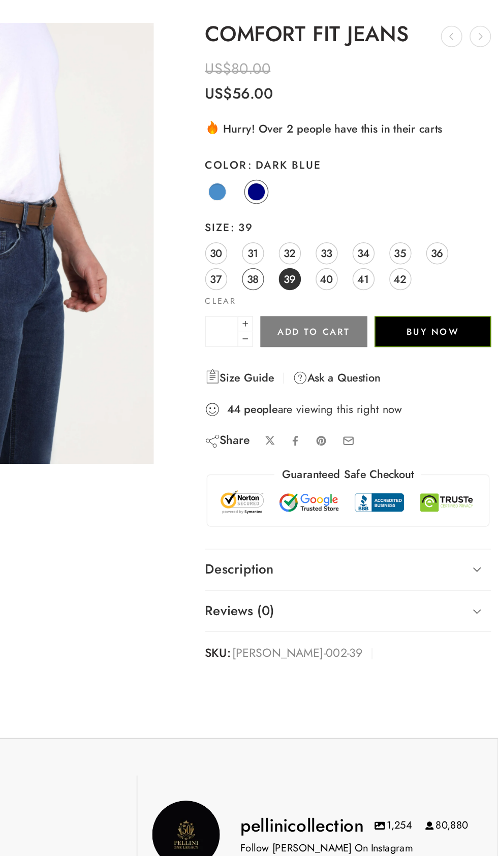
click at [328, 193] on span "38" at bounding box center [329, 192] width 8 height 14
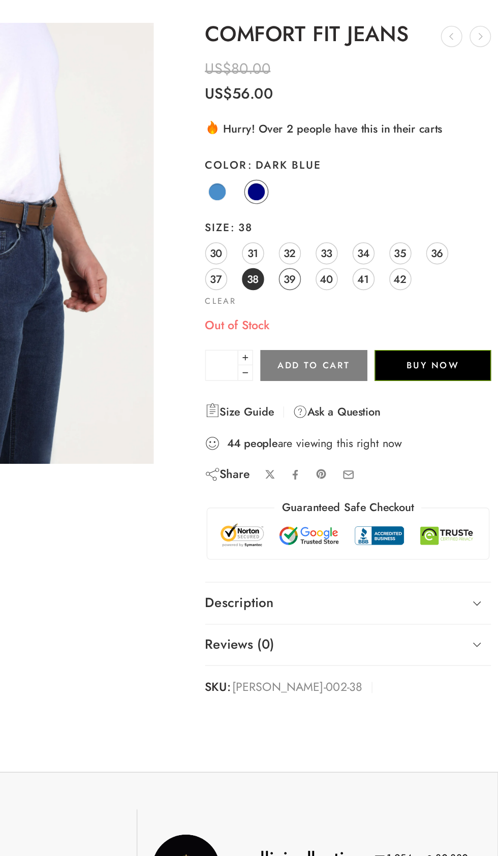
click at [358, 191] on span "39" at bounding box center [354, 192] width 9 height 14
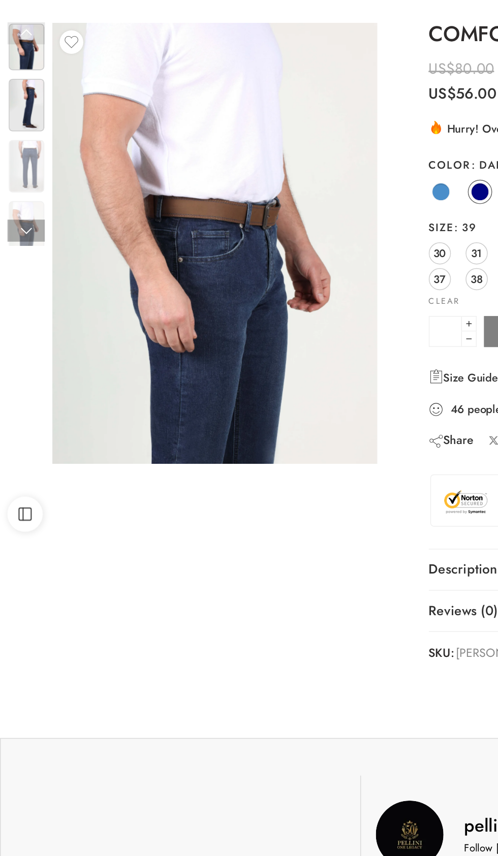
click at [26, 85] on img at bounding box center [18, 72] width 24 height 36
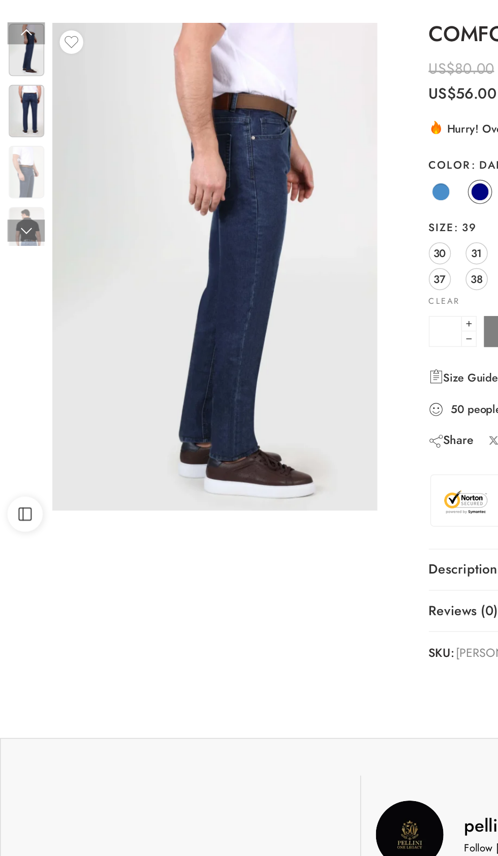
click at [20, 83] on img at bounding box center [18, 76] width 24 height 36
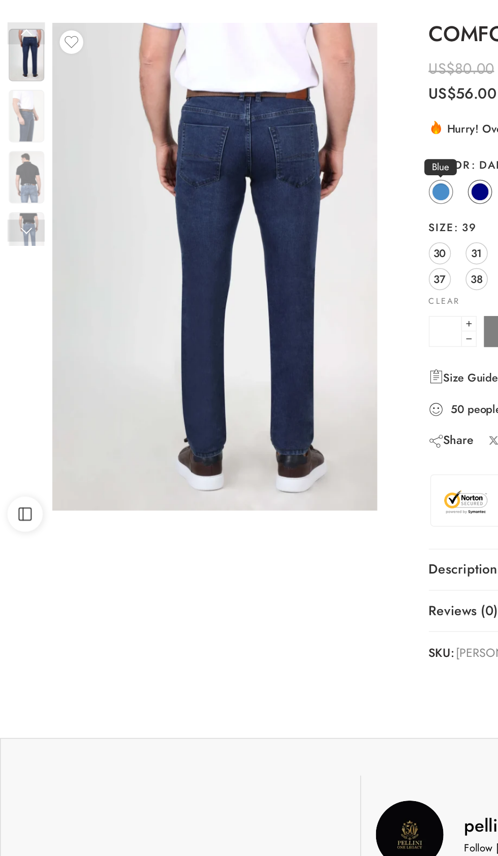
click at [306, 130] on span at bounding box center [304, 132] width 13 height 13
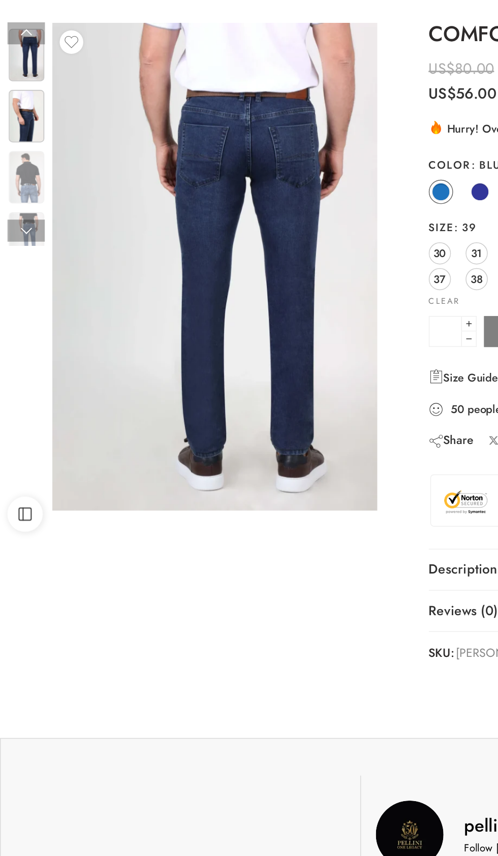
click at [28, 93] on img at bounding box center [18, 80] width 24 height 36
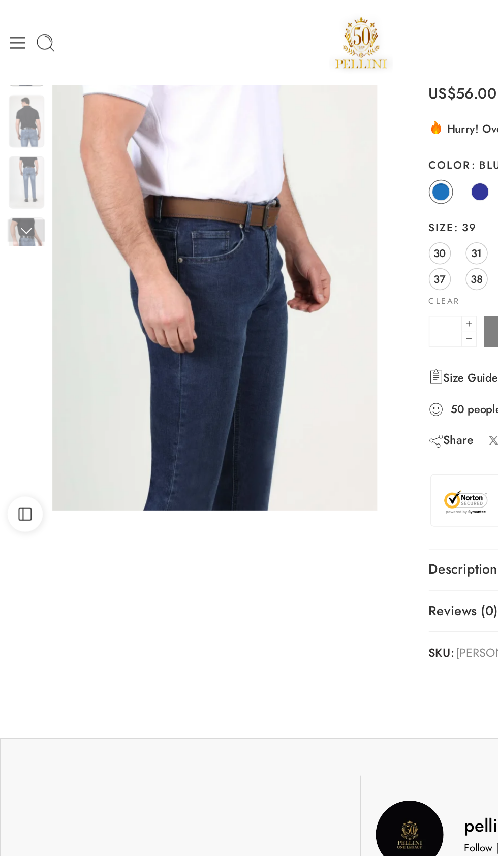
scroll to position [0, 0]
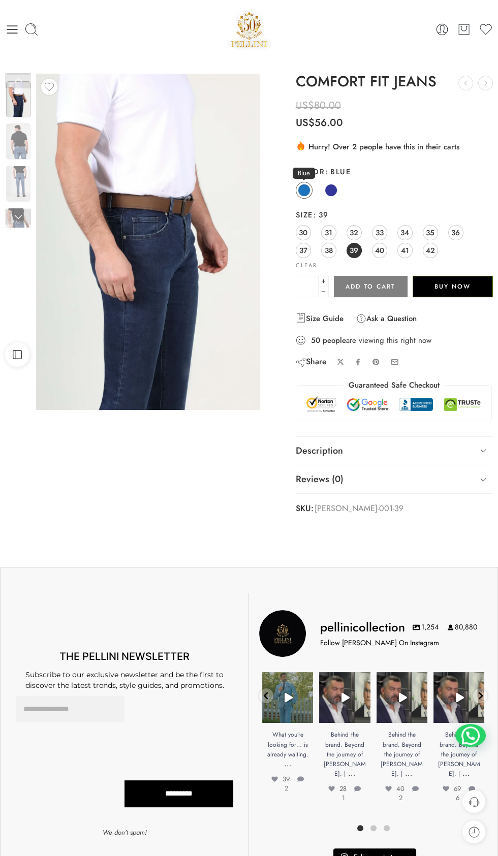
click at [303, 190] on span at bounding box center [304, 190] width 13 height 13
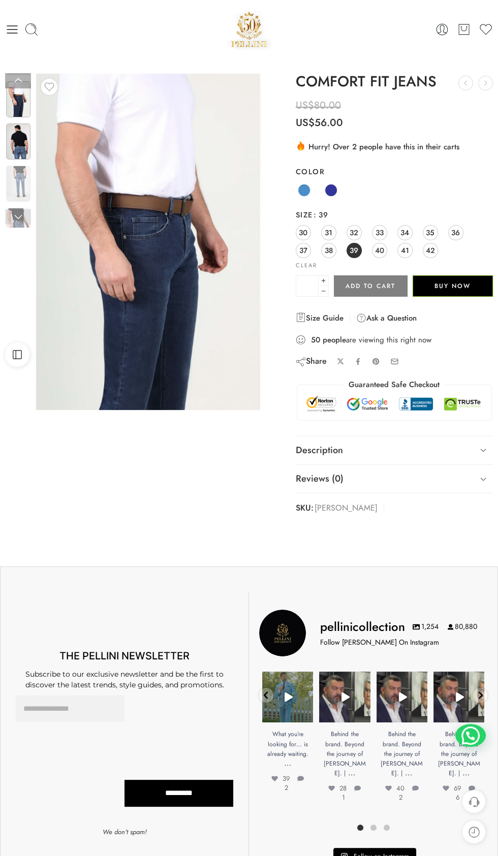
click at [23, 161] on div at bounding box center [18, 141] width 26 height 38
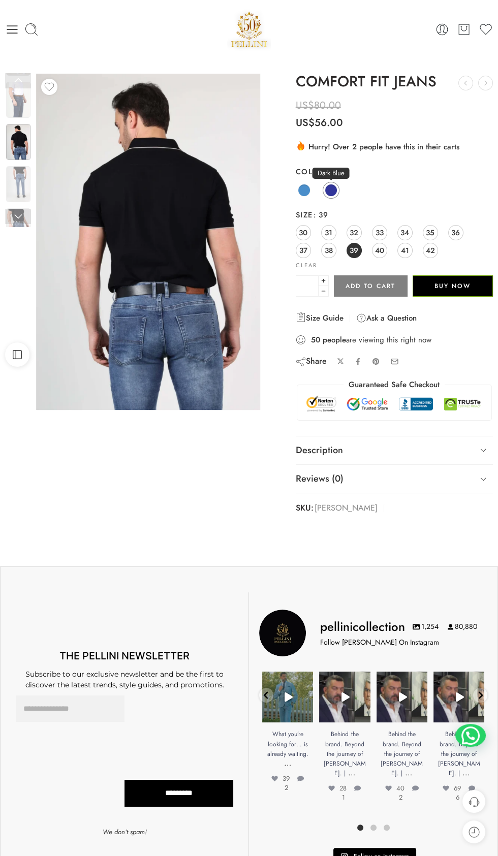
click at [330, 187] on span at bounding box center [331, 190] width 13 height 13
click at [330, 190] on span at bounding box center [331, 190] width 13 height 13
click at [329, 187] on span at bounding box center [331, 190] width 13 height 13
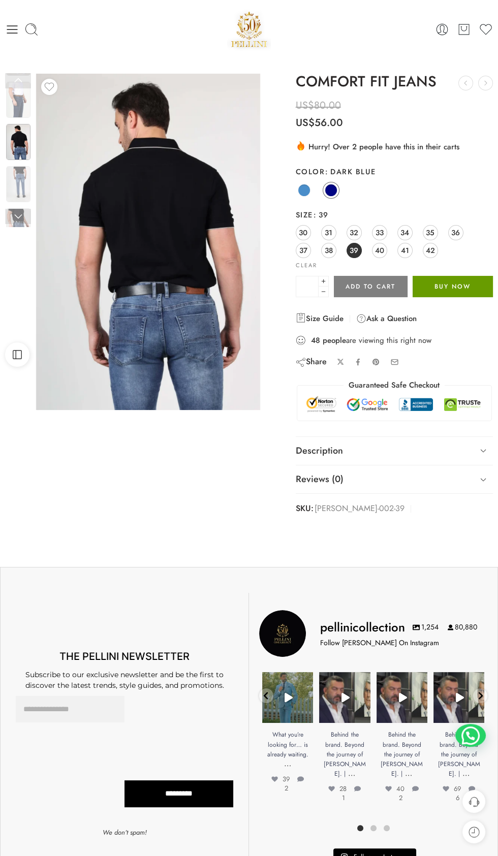
click at [470, 282] on button "Buy Now" at bounding box center [453, 286] width 80 height 21
